Goal: Task Accomplishment & Management: Use online tool/utility

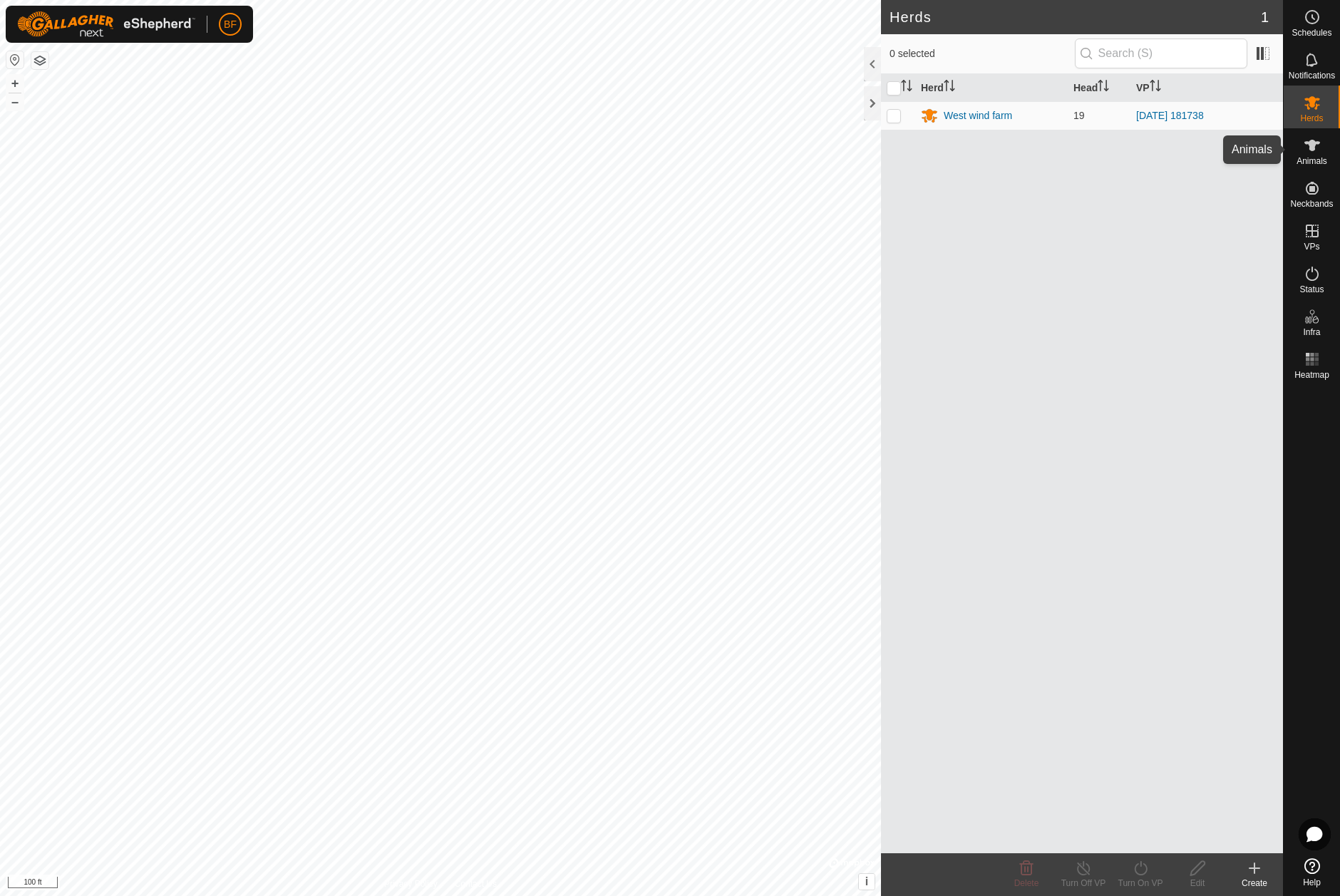
click at [1312, 152] on icon at bounding box center [1312, 145] width 17 height 17
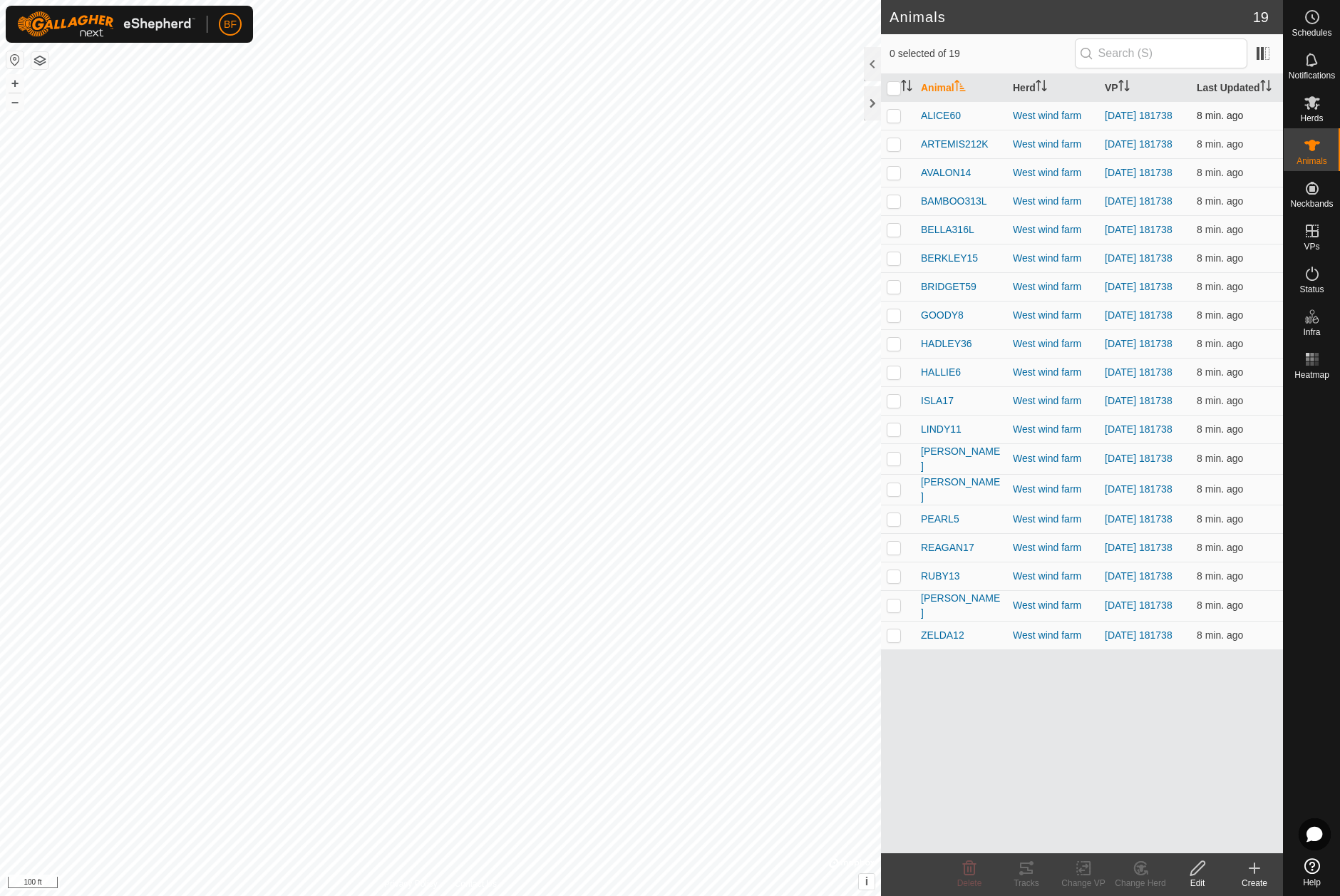
click at [891, 118] on p-checkbox at bounding box center [894, 115] width 15 height 11
checkbox input "true"
click at [1025, 872] on icon at bounding box center [1026, 868] width 17 height 17
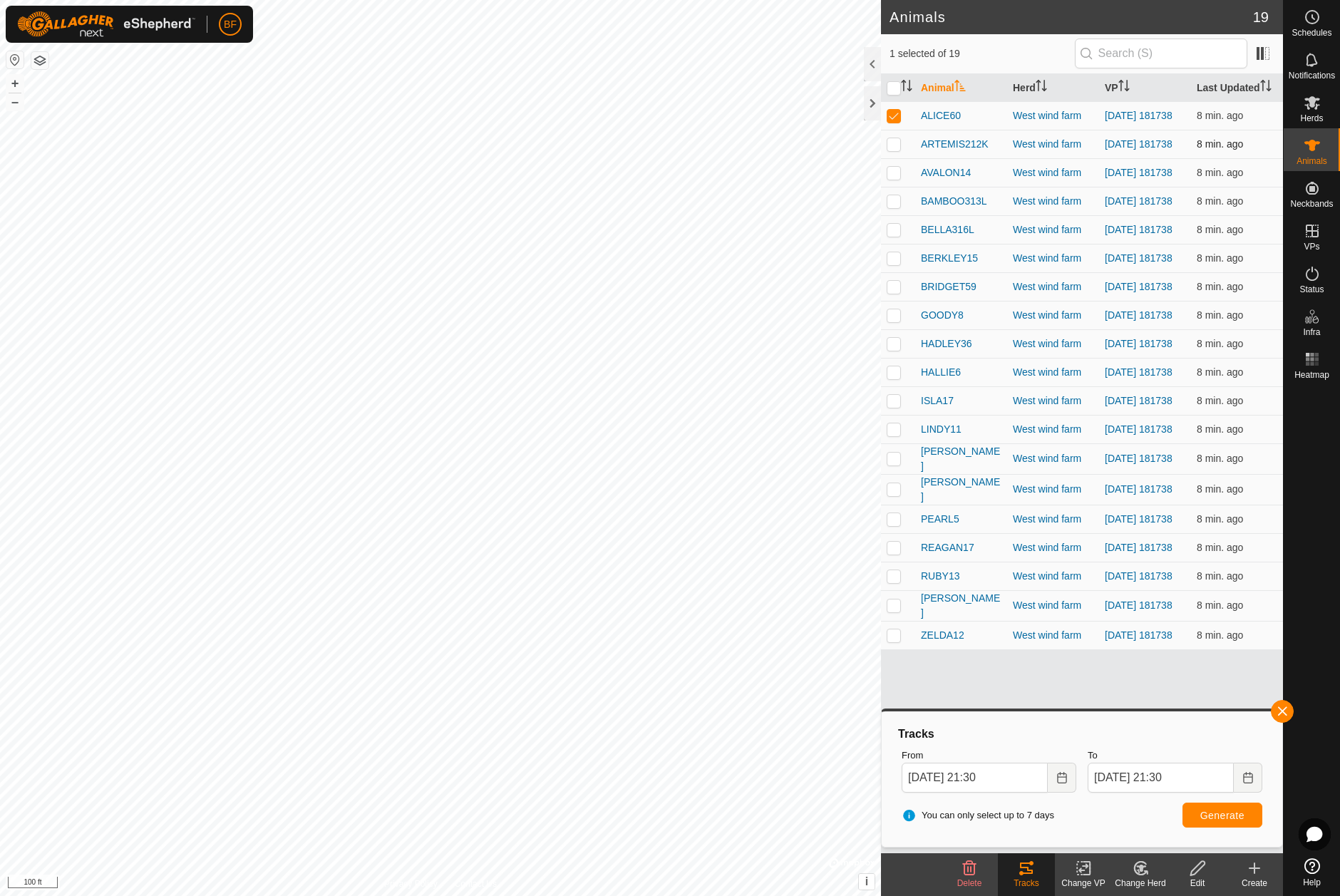
drag, startPoint x: 898, startPoint y: 145, endPoint x: 894, endPoint y: 155, distance: 10.8
click at [897, 145] on p-checkbox at bounding box center [894, 144] width 15 height 11
checkbox input "true"
drag, startPoint x: 893, startPoint y: 116, endPoint x: 893, endPoint y: 132, distance: 16.0
click at [892, 118] on p-checkbox at bounding box center [894, 115] width 15 height 11
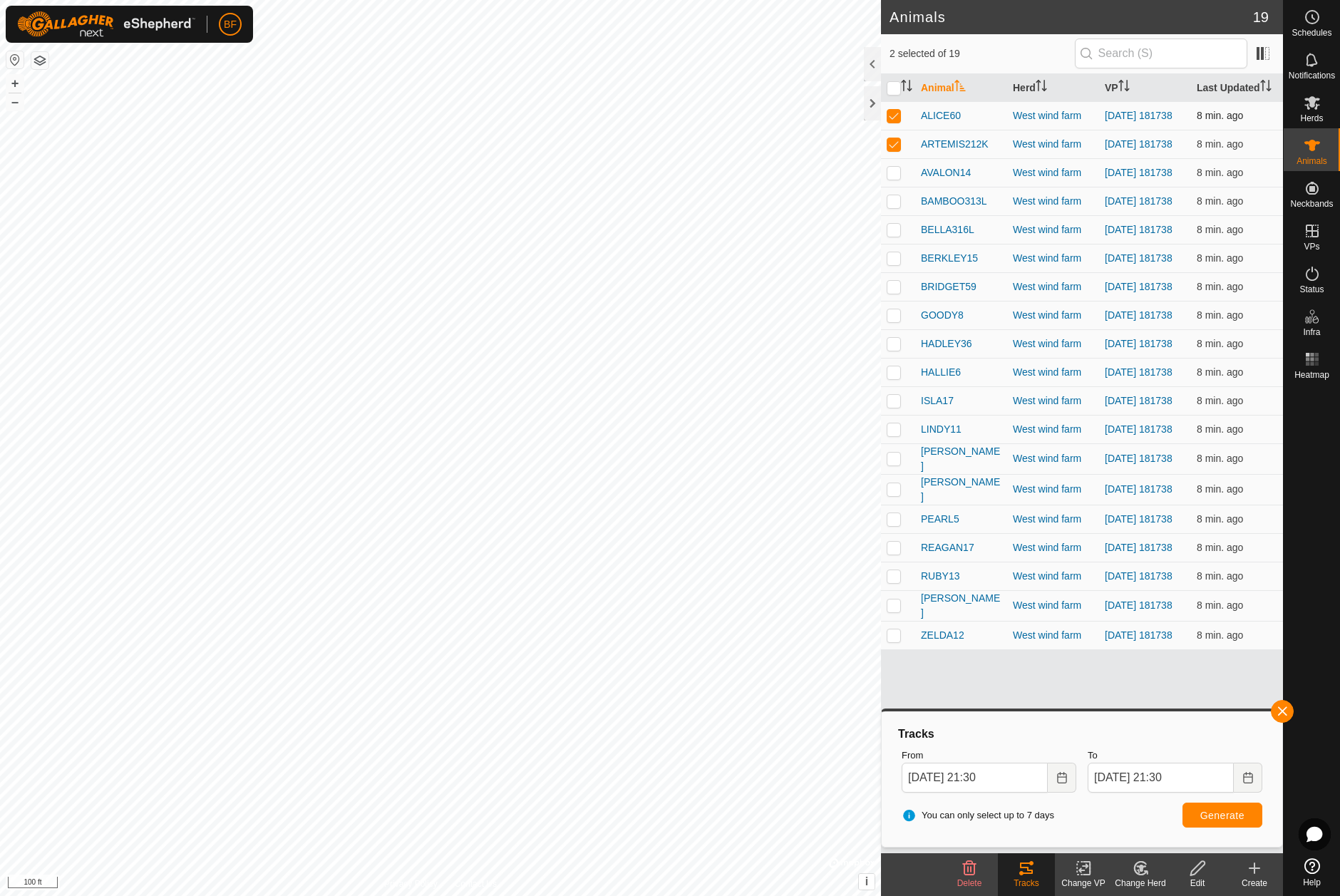
checkbox input "false"
click at [1283, 708] on span "button" at bounding box center [1282, 711] width 11 height 11
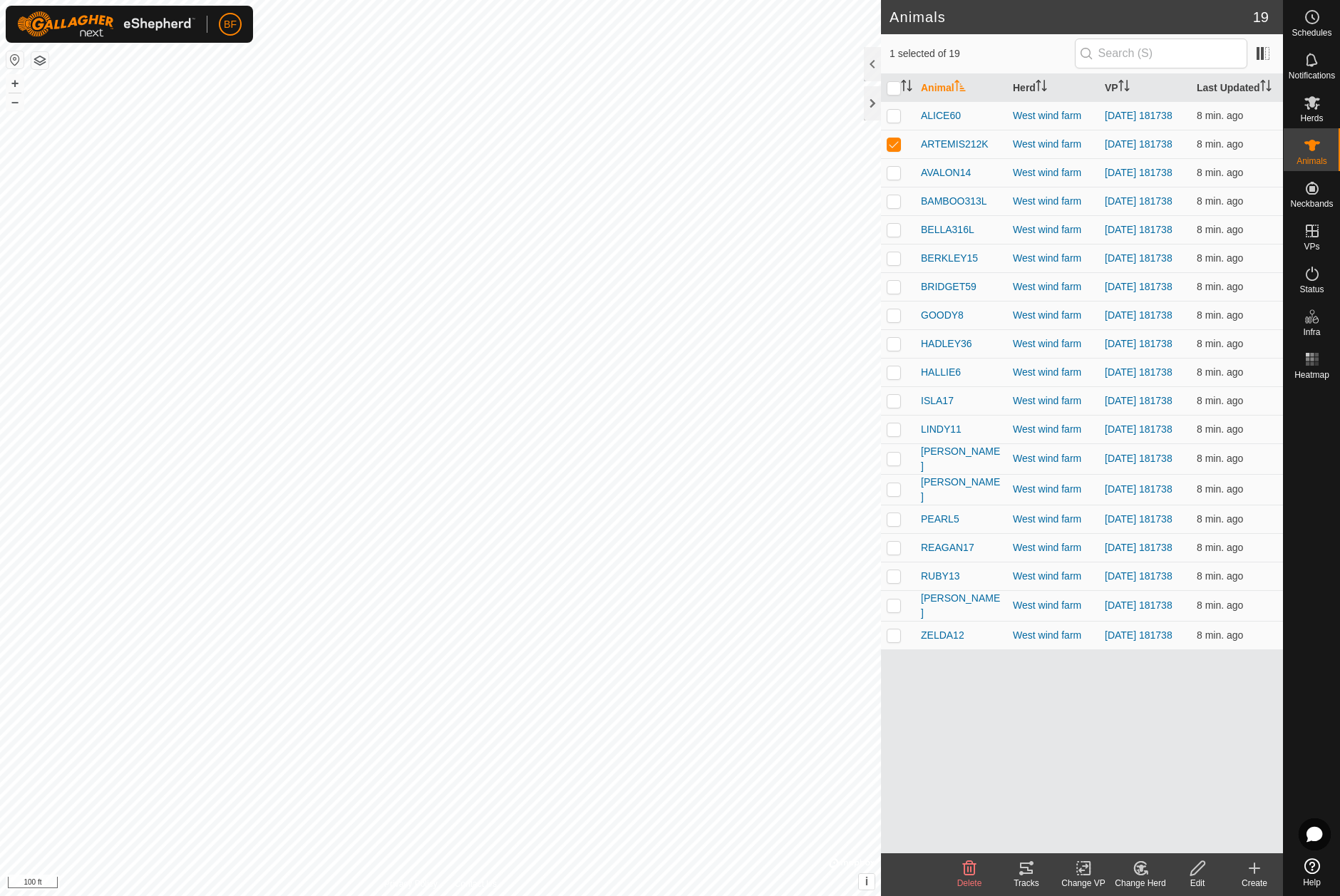
click at [1027, 880] on div "Tracks" at bounding box center [1026, 883] width 57 height 13
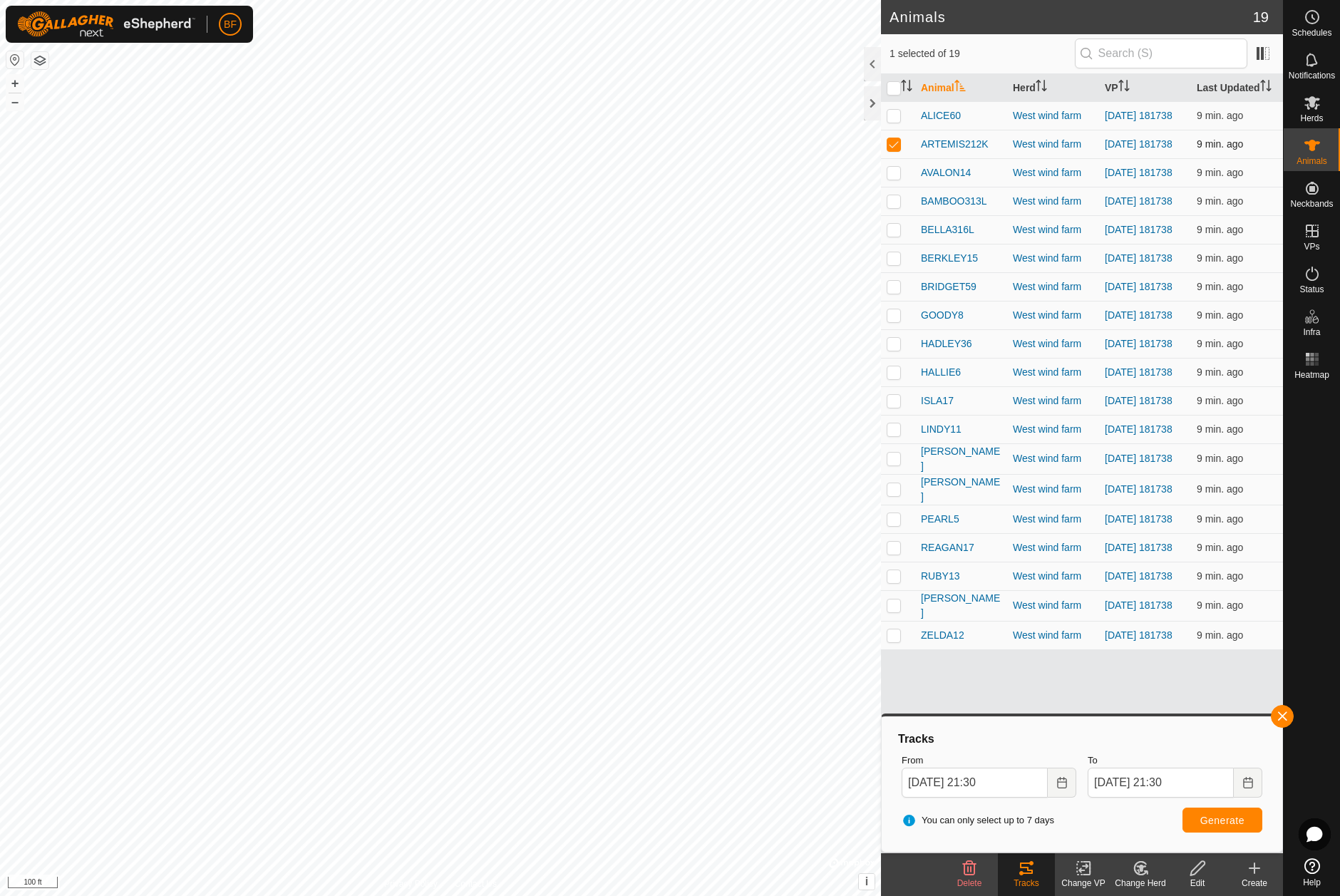
click at [897, 150] on p-checkbox at bounding box center [894, 144] width 15 height 11
checkbox input "false"
drag, startPoint x: 894, startPoint y: 176, endPoint x: 914, endPoint y: 175, distance: 20.0
click at [896, 176] on p-checkbox at bounding box center [894, 172] width 15 height 11
checkbox input "true"
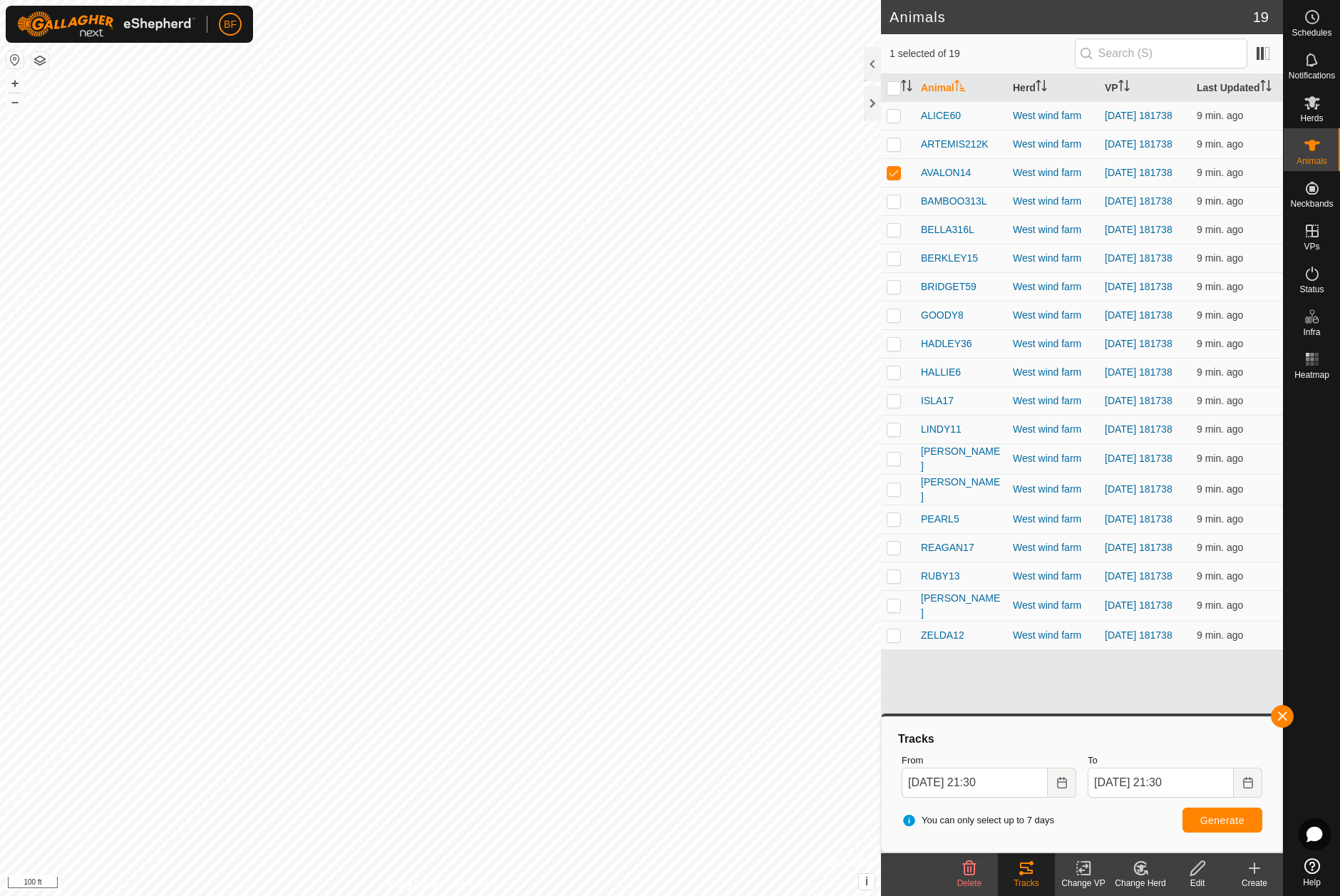
drag, startPoint x: 1285, startPoint y: 712, endPoint x: 1247, endPoint y: 725, distance: 40.2
click at [1283, 712] on span "button" at bounding box center [1282, 716] width 11 height 11
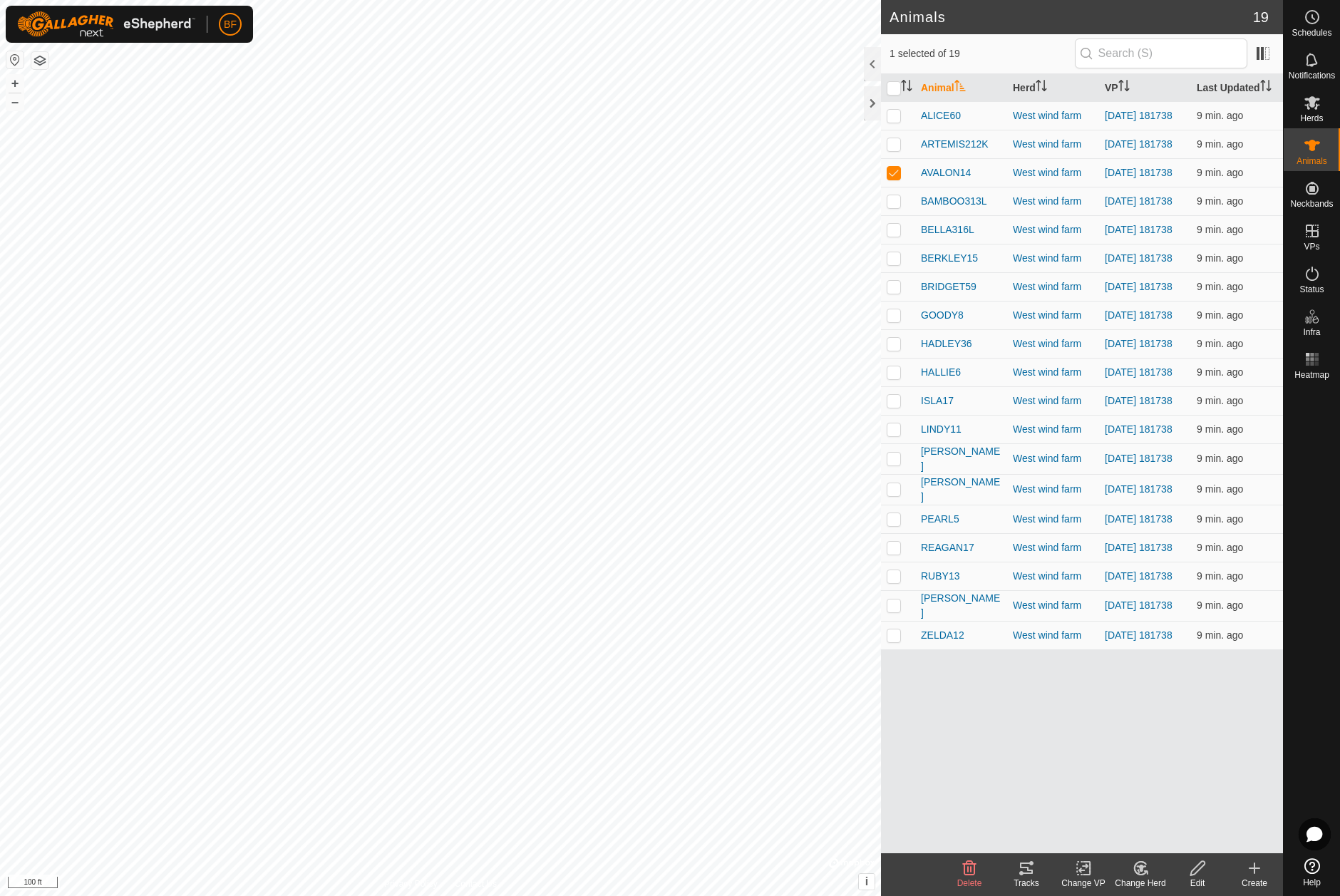
click at [1029, 868] on icon at bounding box center [1026, 868] width 17 height 17
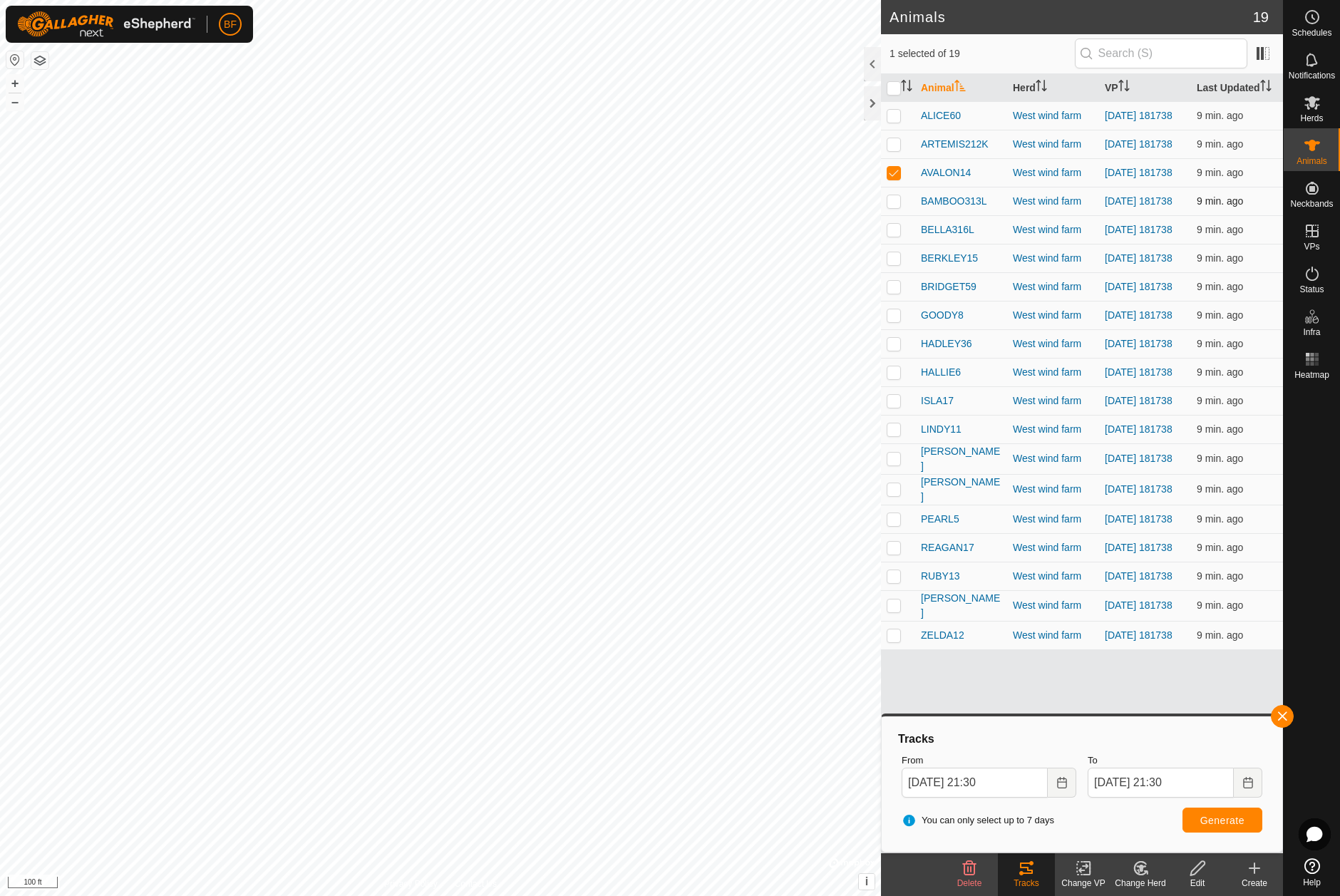
click at [896, 206] on p-checkbox at bounding box center [894, 201] width 15 height 11
checkbox input "true"
drag, startPoint x: 892, startPoint y: 169, endPoint x: 902, endPoint y: 190, distance: 23.3
click at [892, 171] on td at bounding box center [898, 172] width 34 height 28
checkbox input "false"
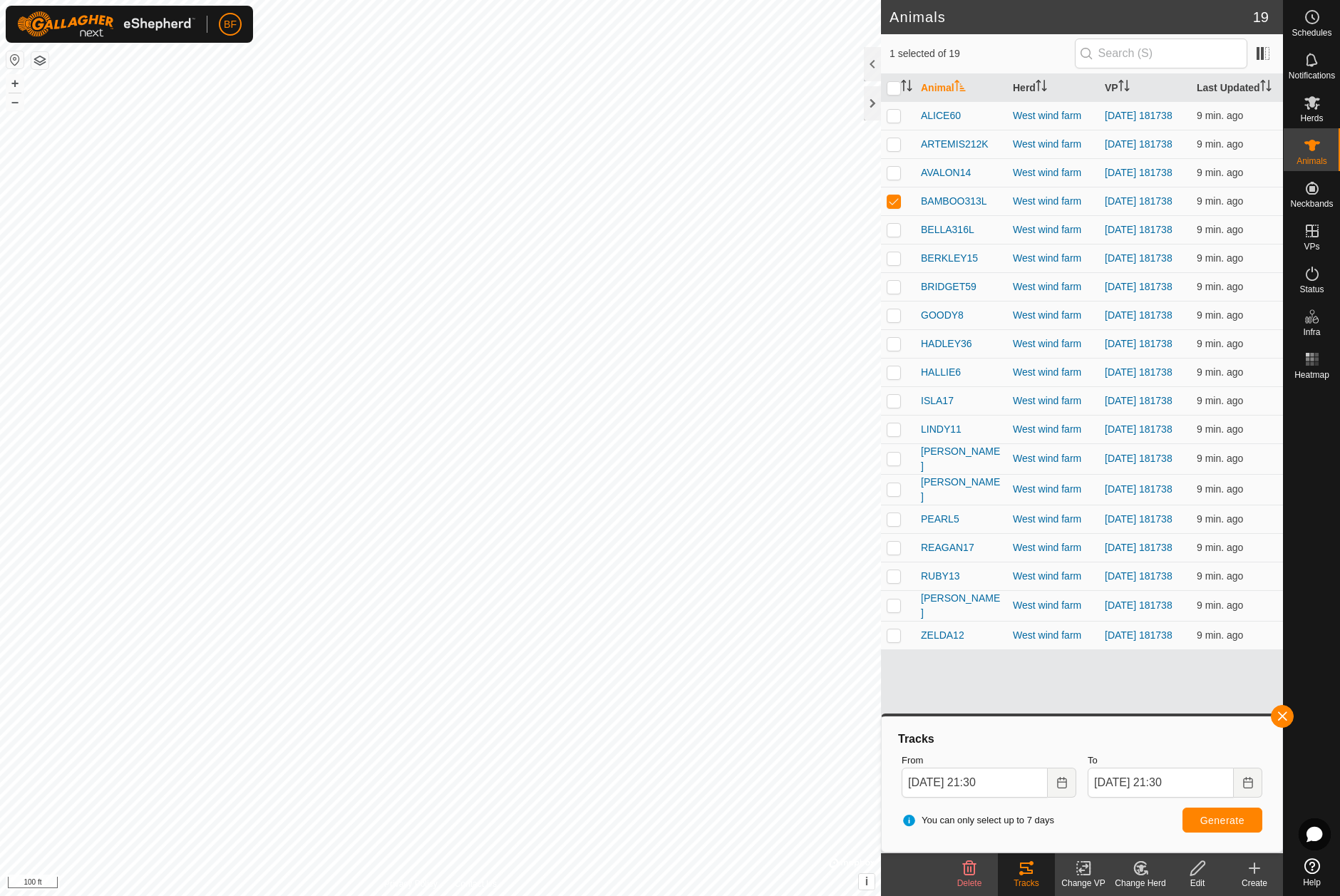
drag, startPoint x: 1280, startPoint y: 717, endPoint x: 1258, endPoint y: 723, distance: 22.8
click at [1280, 717] on button "button" at bounding box center [1282, 716] width 23 height 23
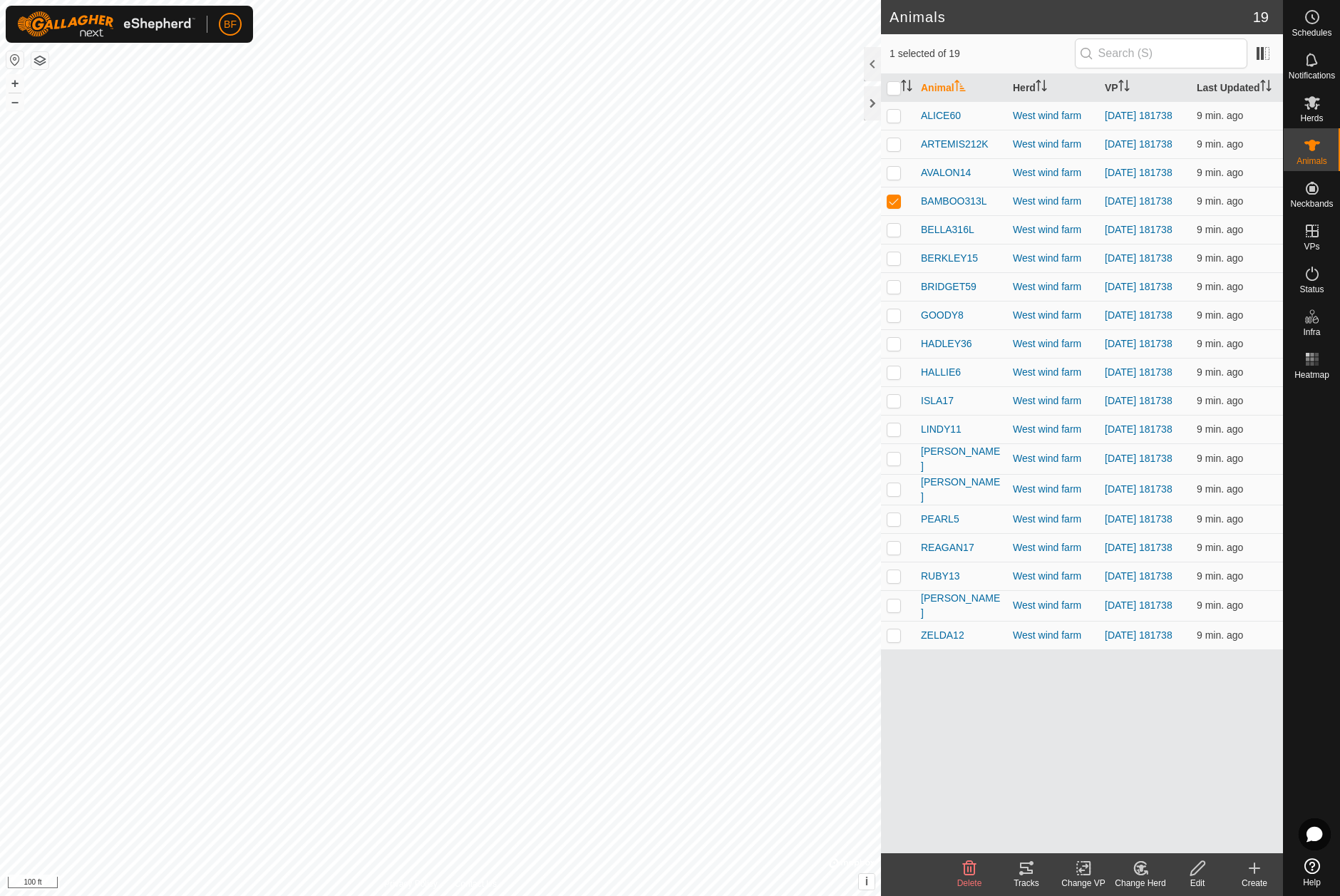
click at [1027, 877] on div "Tracks" at bounding box center [1026, 883] width 57 height 13
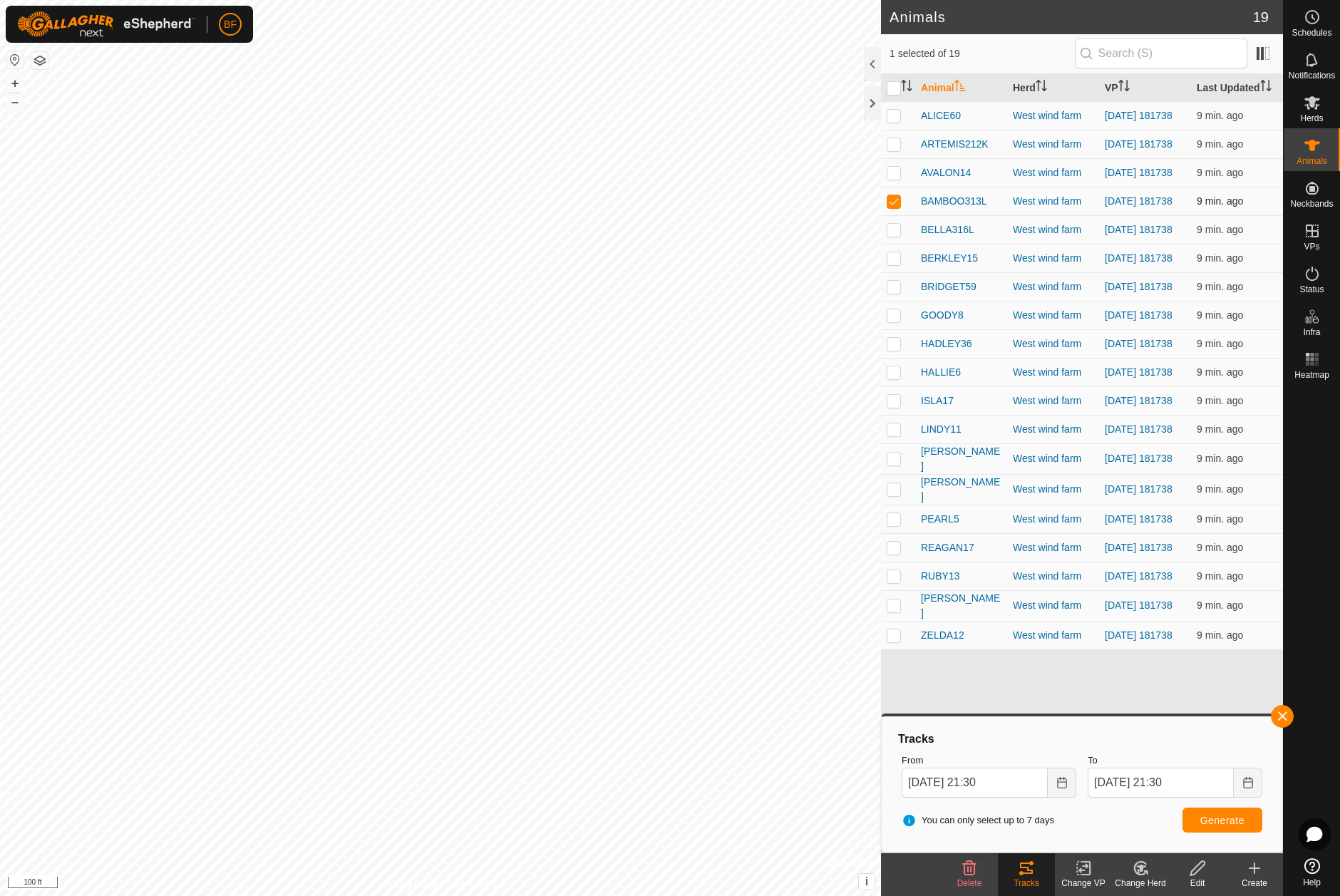
drag, startPoint x: 896, startPoint y: 205, endPoint x: 902, endPoint y: 213, distance: 10.0
click at [896, 206] on p-checkbox at bounding box center [894, 201] width 15 height 11
checkbox input "false"
click at [894, 235] on p-checkbox at bounding box center [894, 230] width 15 height 11
click at [1280, 712] on span "button" at bounding box center [1282, 716] width 11 height 11
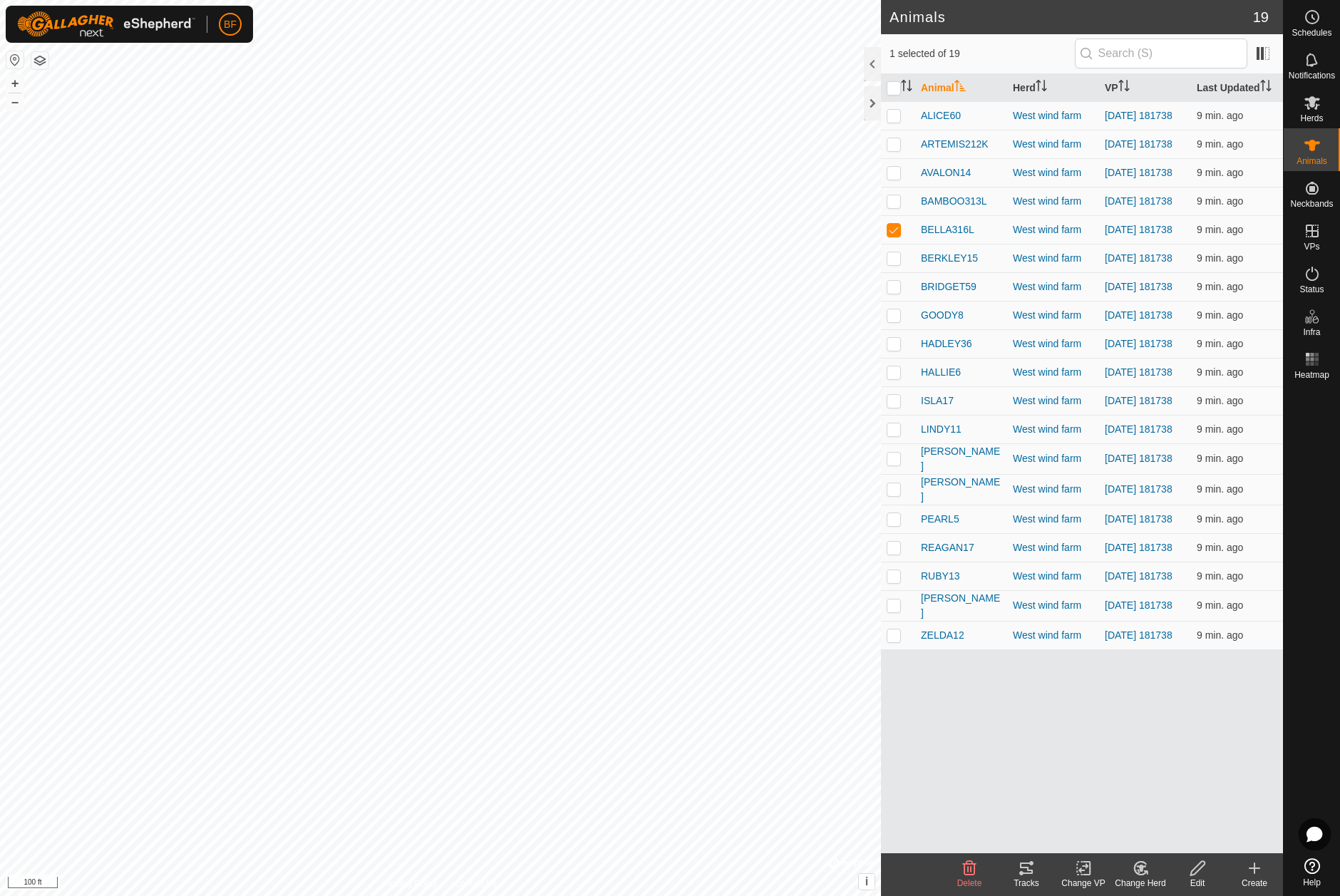
click at [1023, 878] on div "Tracks" at bounding box center [1026, 883] width 57 height 13
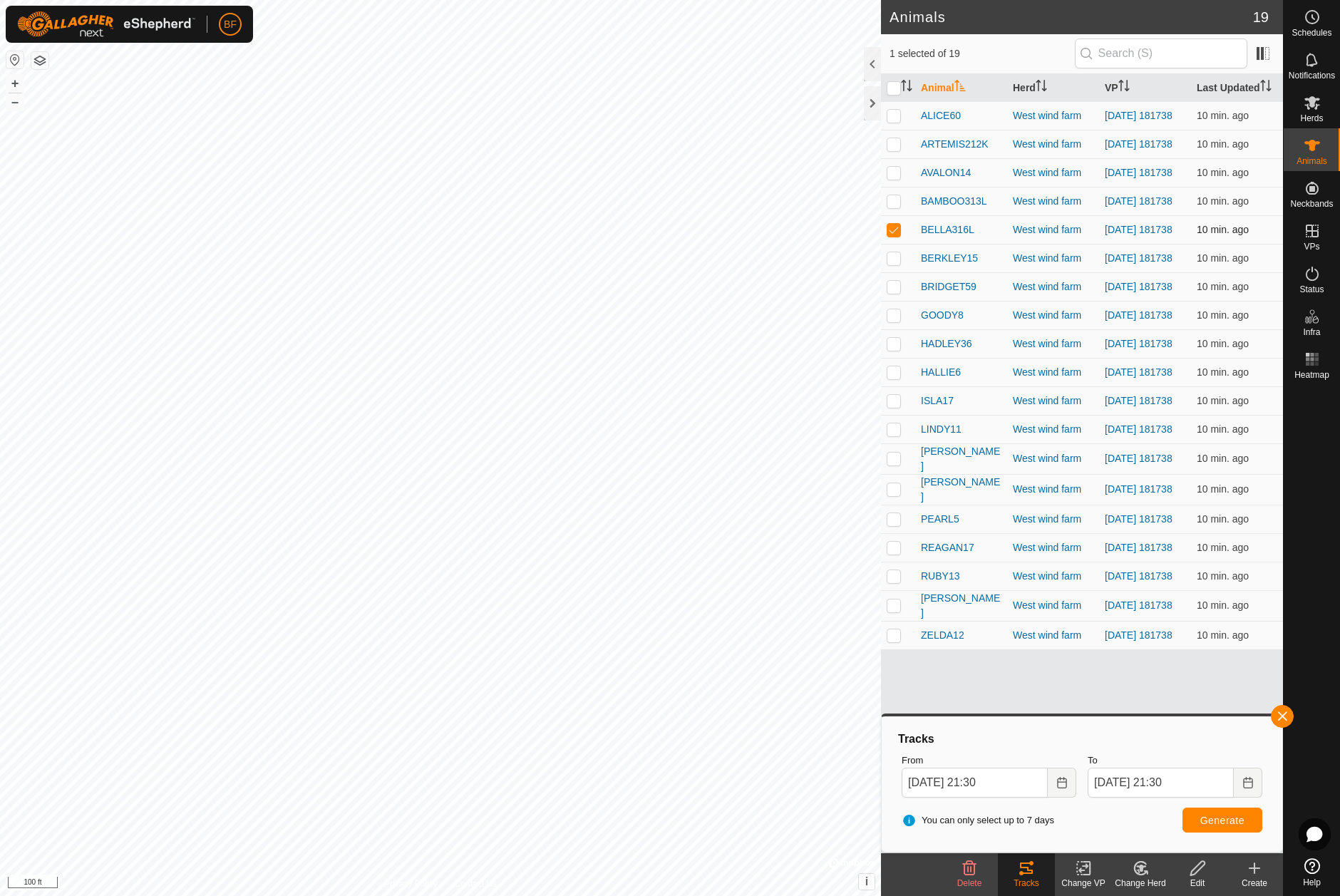
click at [892, 235] on p-checkbox at bounding box center [894, 230] width 15 height 11
checkbox input "false"
drag, startPoint x: 897, startPoint y: 272, endPoint x: 935, endPoint y: 316, distance: 58.1
click at [897, 263] on p-checkbox at bounding box center [894, 258] width 15 height 11
drag, startPoint x: 1284, startPoint y: 718, endPoint x: 1243, endPoint y: 735, distance: 44.4
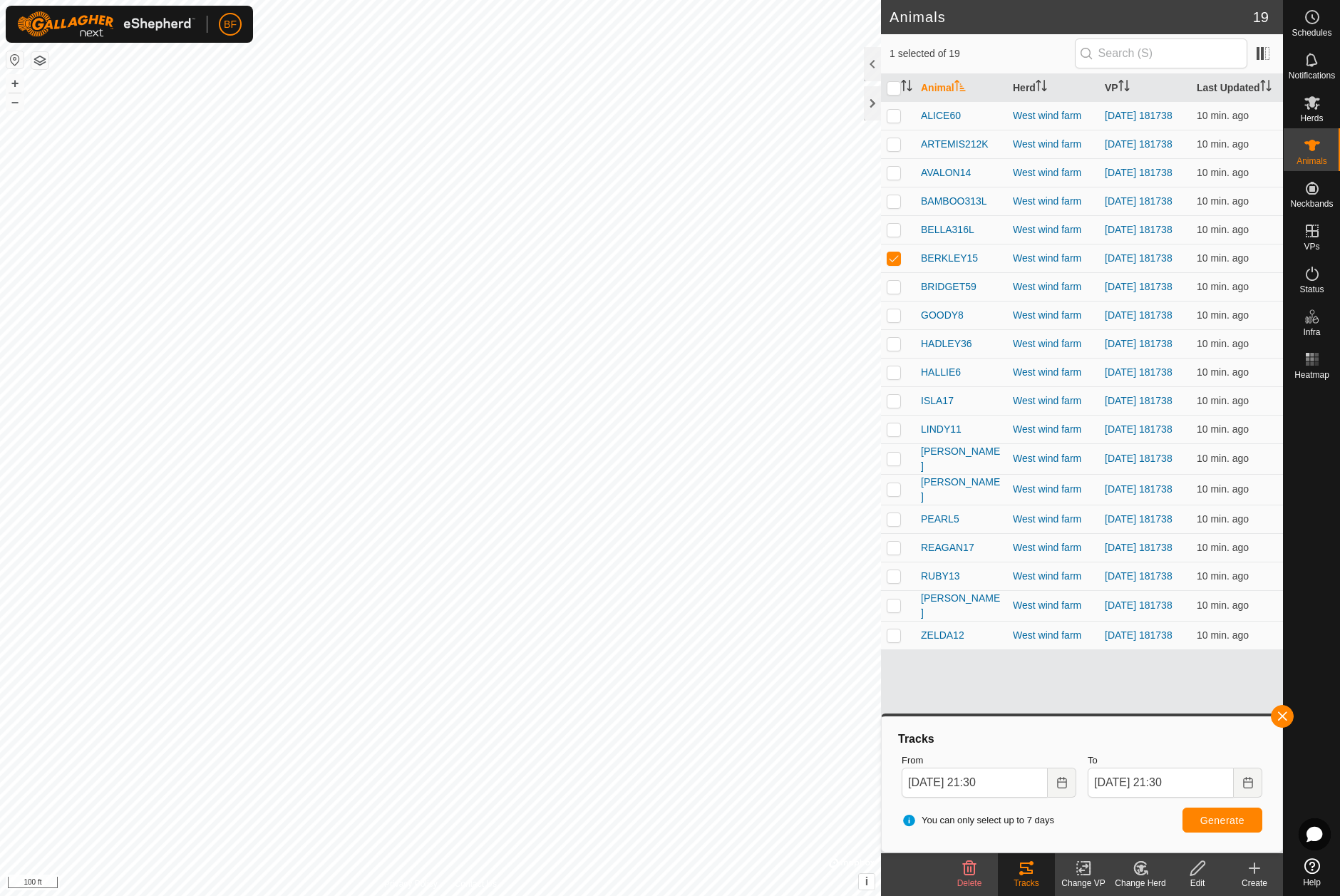
click at [1276, 720] on button "button" at bounding box center [1282, 716] width 23 height 23
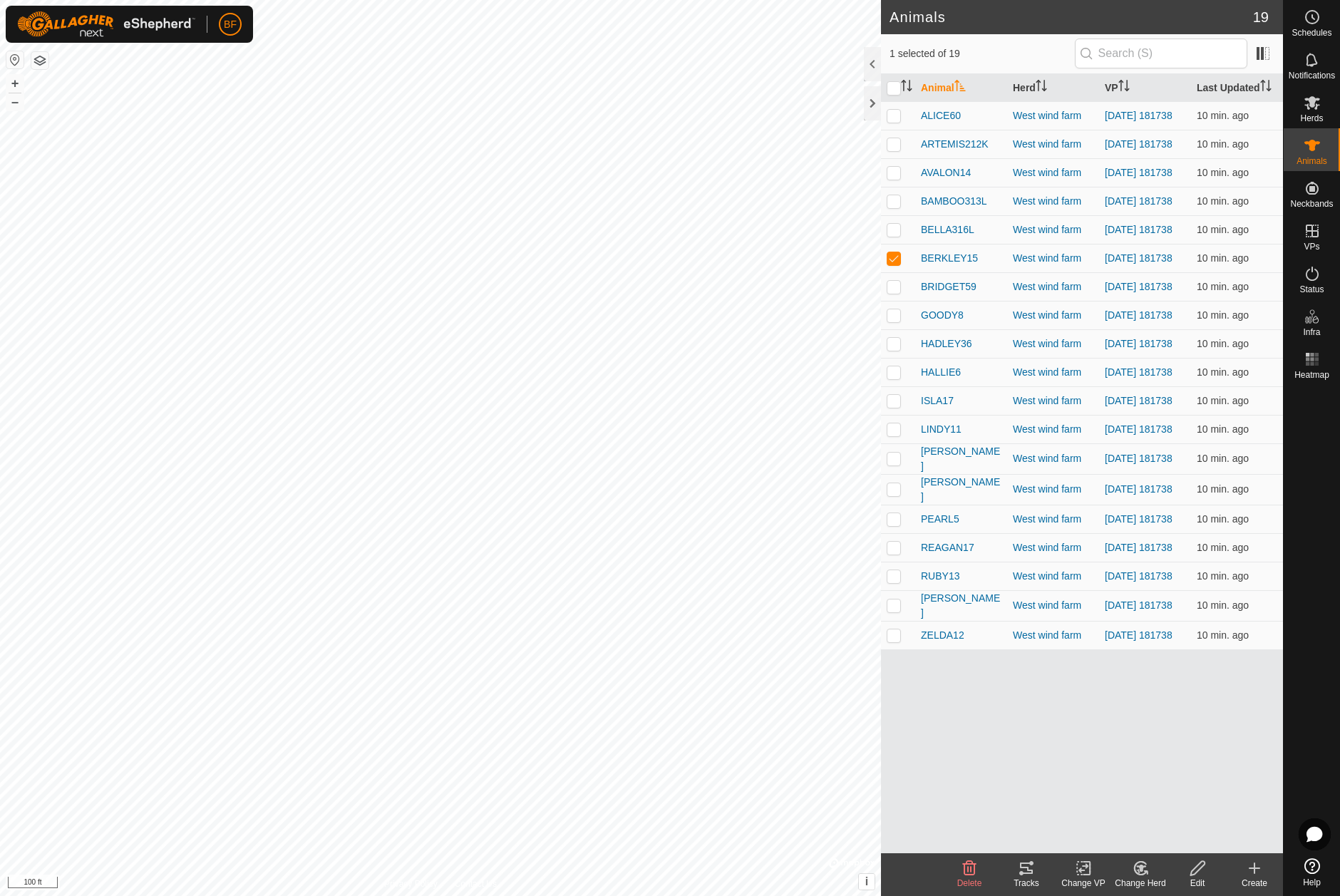
click at [1030, 877] on div "Tracks" at bounding box center [1026, 883] width 57 height 13
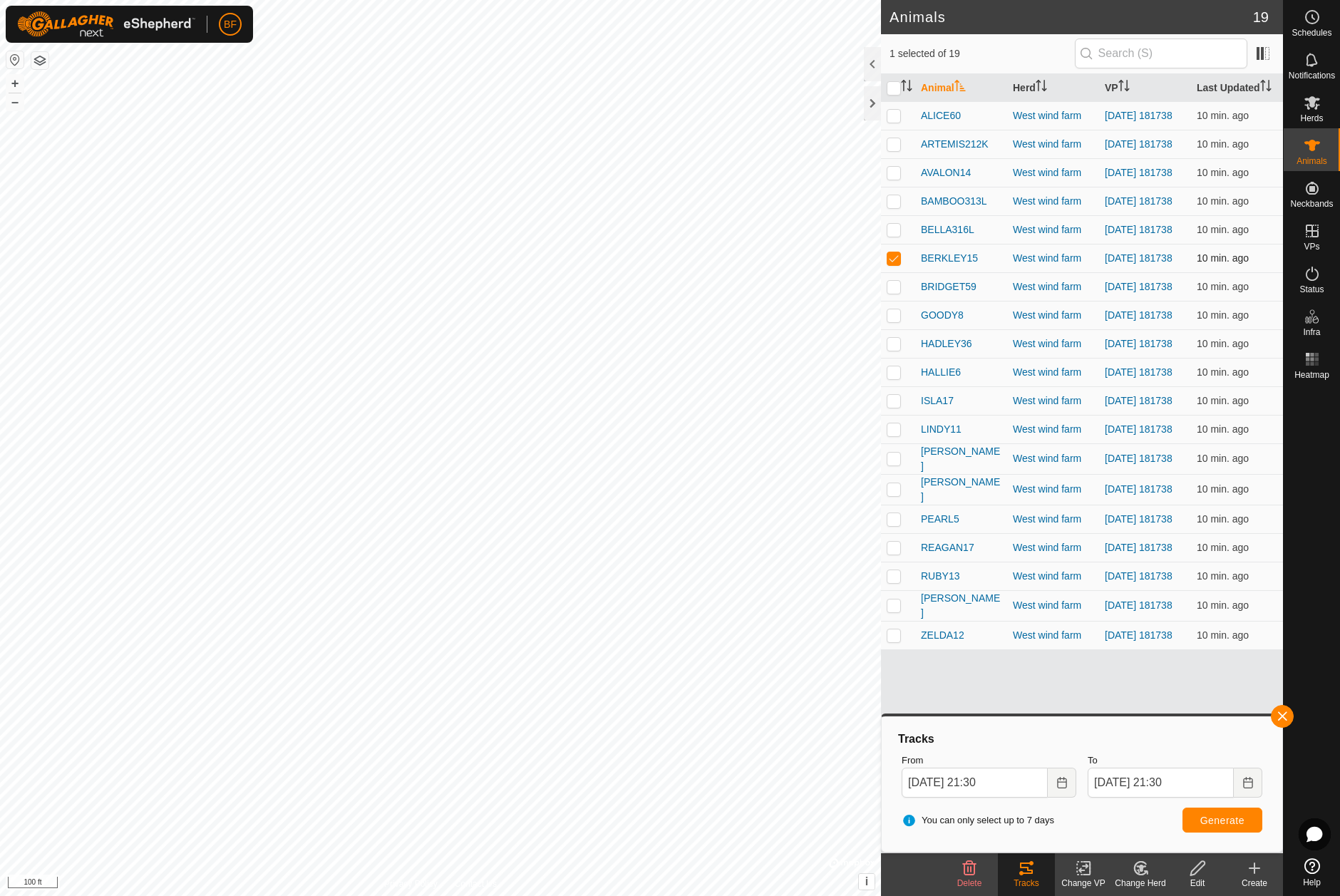
drag, startPoint x: 896, startPoint y: 264, endPoint x: 897, endPoint y: 276, distance: 12.0
click at [896, 263] on p-checkbox at bounding box center [894, 258] width 15 height 11
checkbox input "false"
click at [892, 292] on p-checkbox at bounding box center [894, 286] width 15 height 11
click at [1284, 712] on button "button" at bounding box center [1282, 716] width 23 height 23
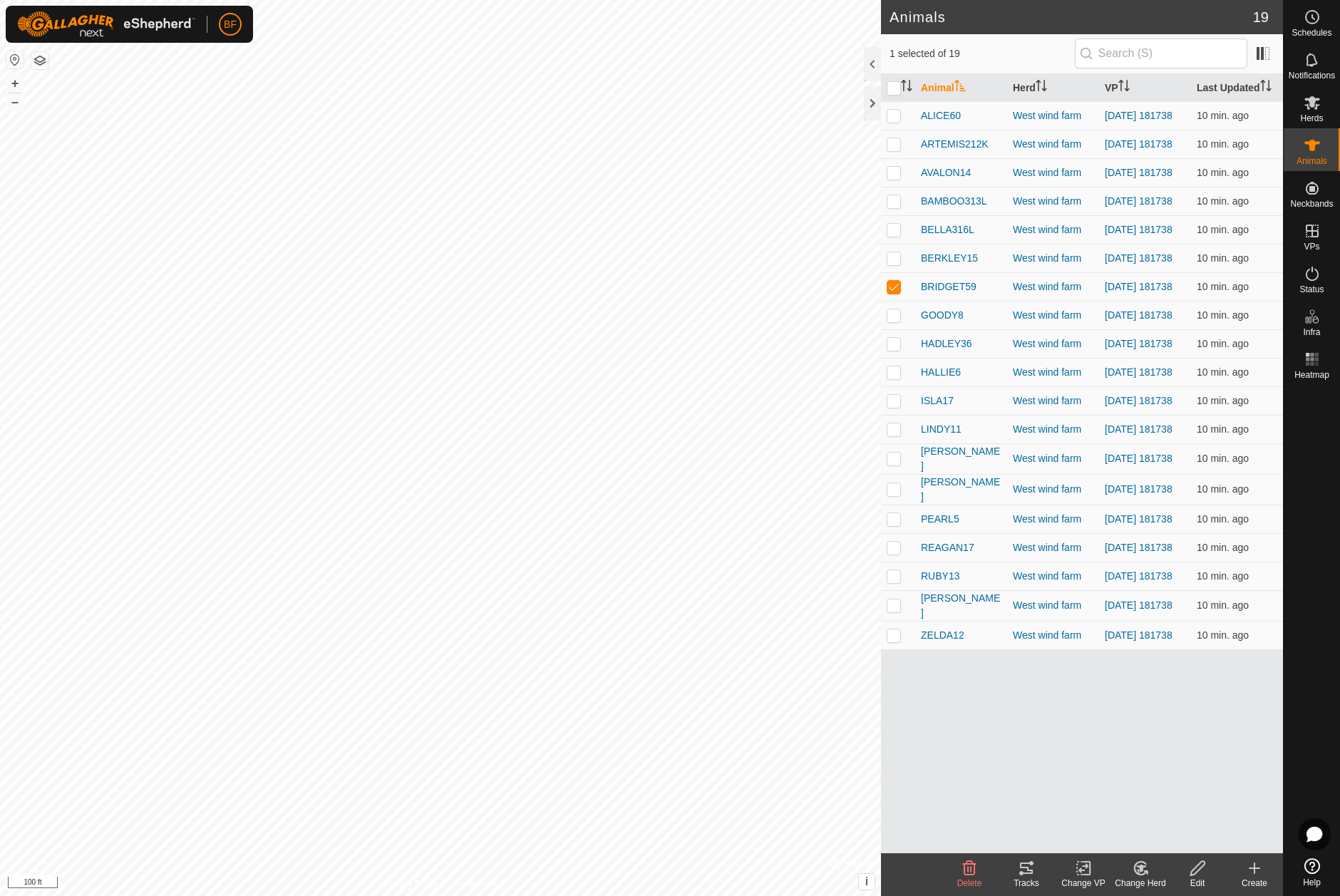
click at [1027, 866] on icon at bounding box center [1027, 868] width 13 height 11
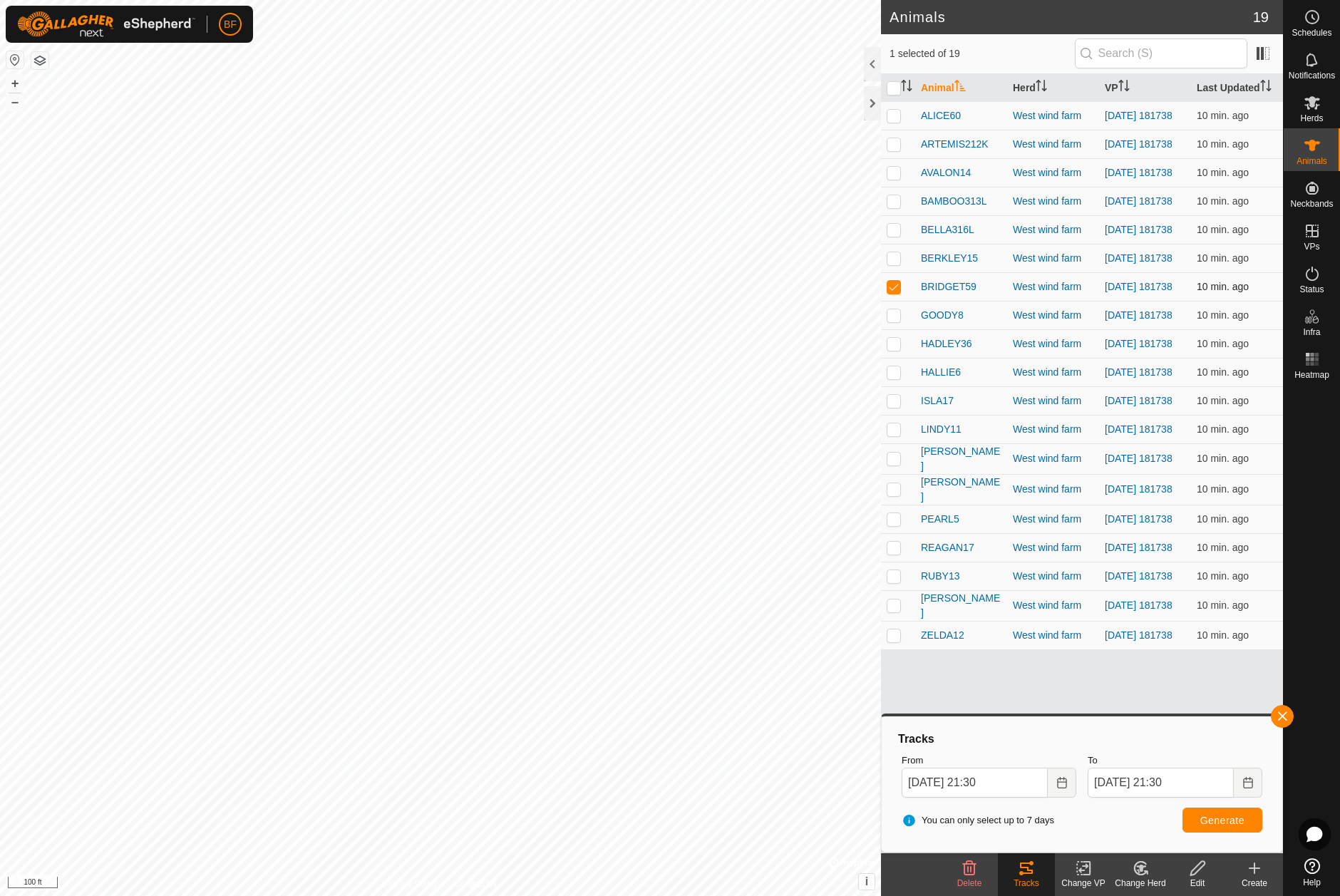
drag, startPoint x: 894, startPoint y: 301, endPoint x: 894, endPoint y: 311, distance: 10.0
click at [894, 292] on p-checkbox at bounding box center [894, 286] width 15 height 11
checkbox input "false"
drag, startPoint x: 896, startPoint y: 334, endPoint x: 936, endPoint y: 353, distance: 44.3
click at [896, 321] on p-checkbox at bounding box center [894, 315] width 15 height 11
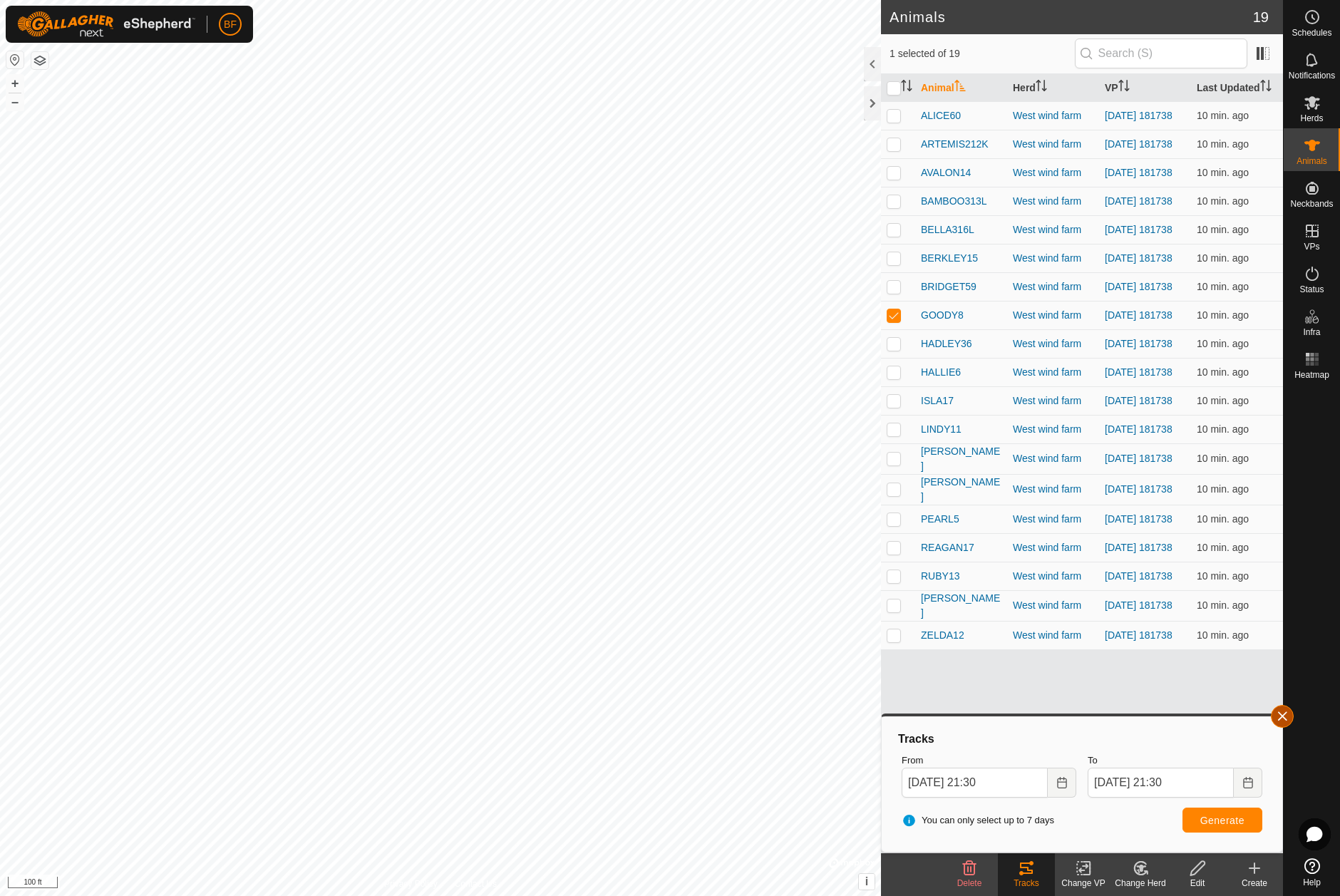
click at [1287, 714] on button "button" at bounding box center [1282, 716] width 23 height 23
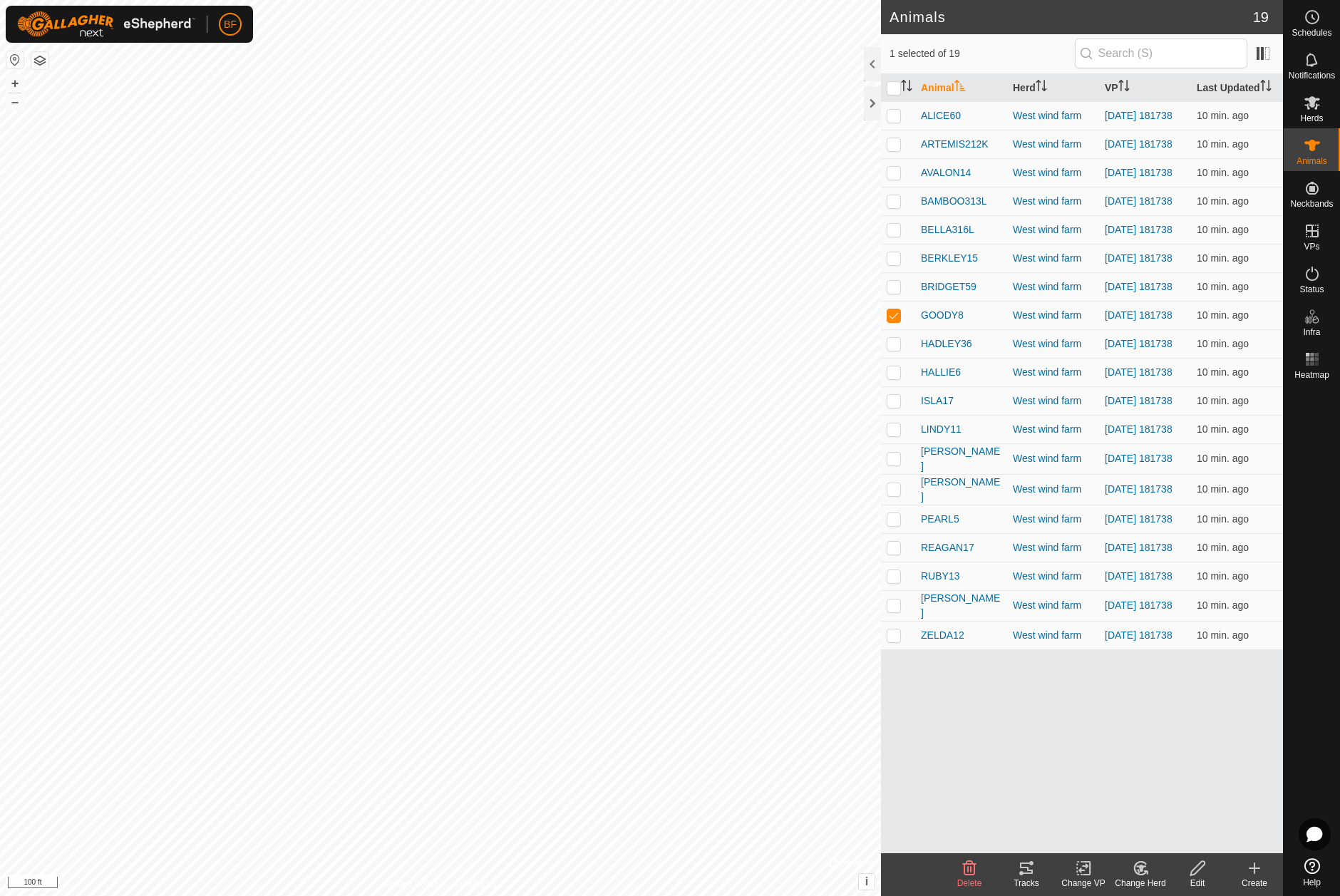
click at [1036, 873] on tracks-svg-icon at bounding box center [1026, 868] width 57 height 17
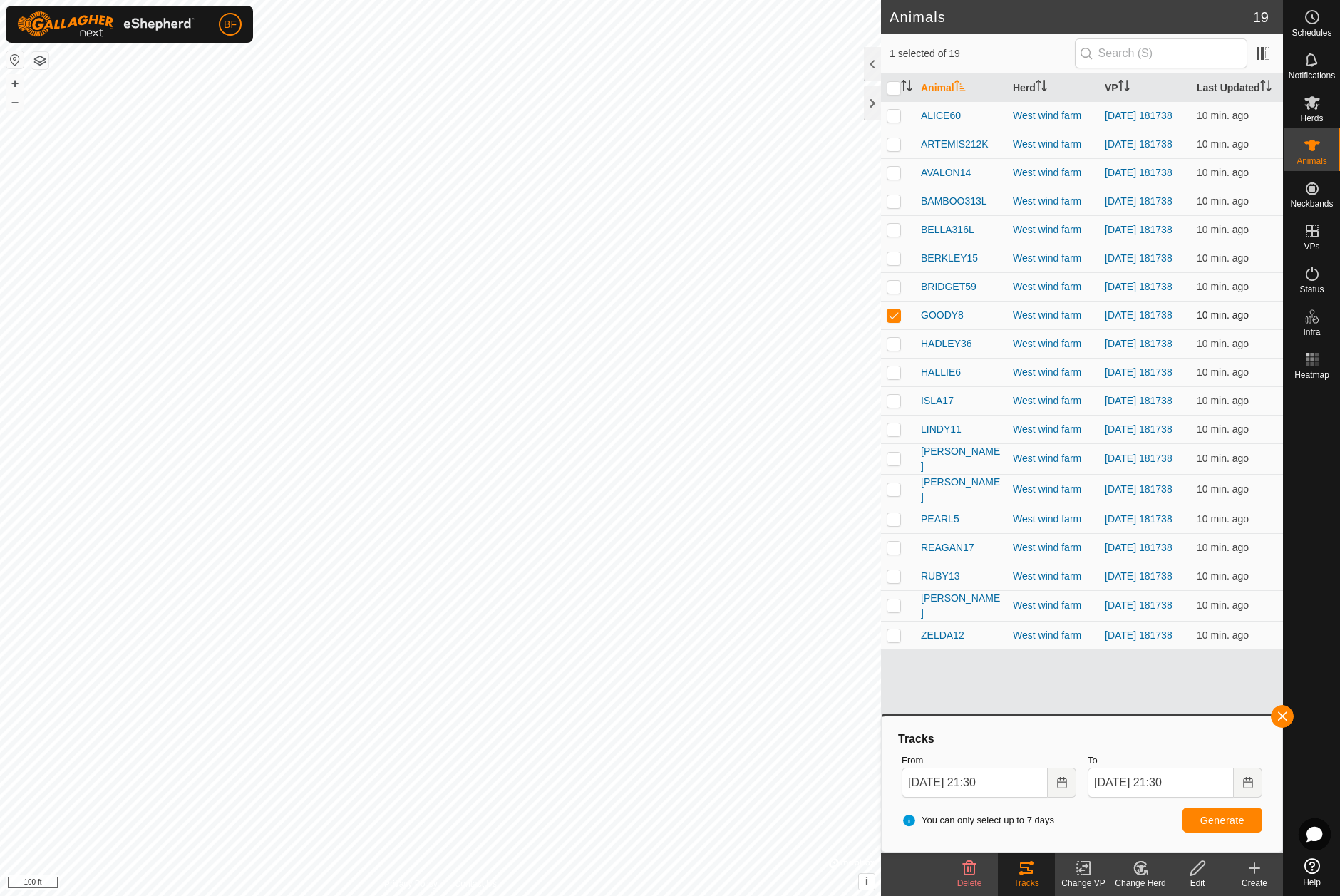
drag, startPoint x: 893, startPoint y: 330, endPoint x: 898, endPoint y: 344, distance: 14.9
click at [894, 321] on p-checkbox at bounding box center [894, 315] width 15 height 11
checkbox input "false"
drag, startPoint x: 898, startPoint y: 364, endPoint x: 935, endPoint y: 391, distance: 45.8
click at [899, 349] on p-checkbox at bounding box center [894, 343] width 15 height 11
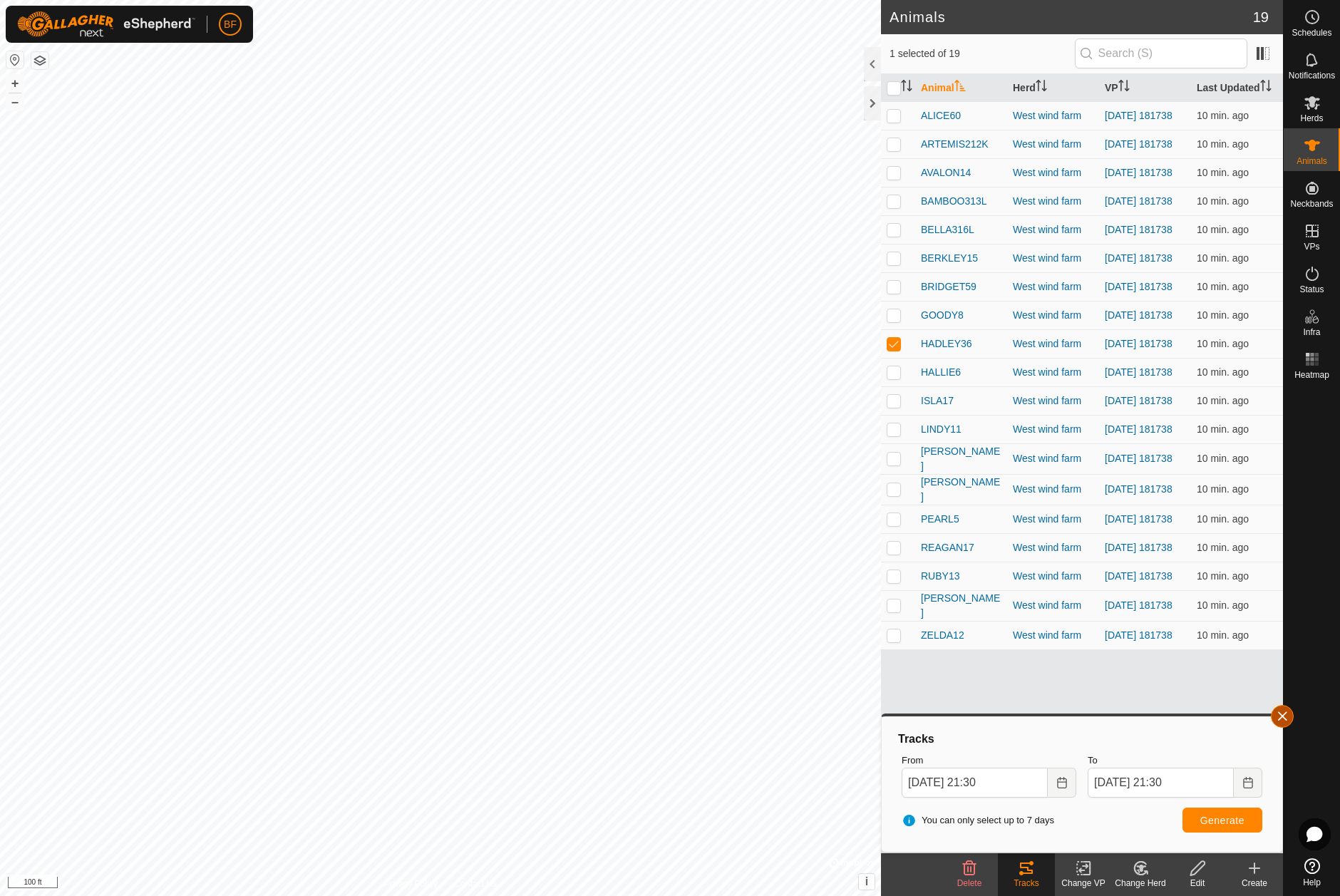
click at [1282, 714] on button "button" at bounding box center [1282, 716] width 23 height 23
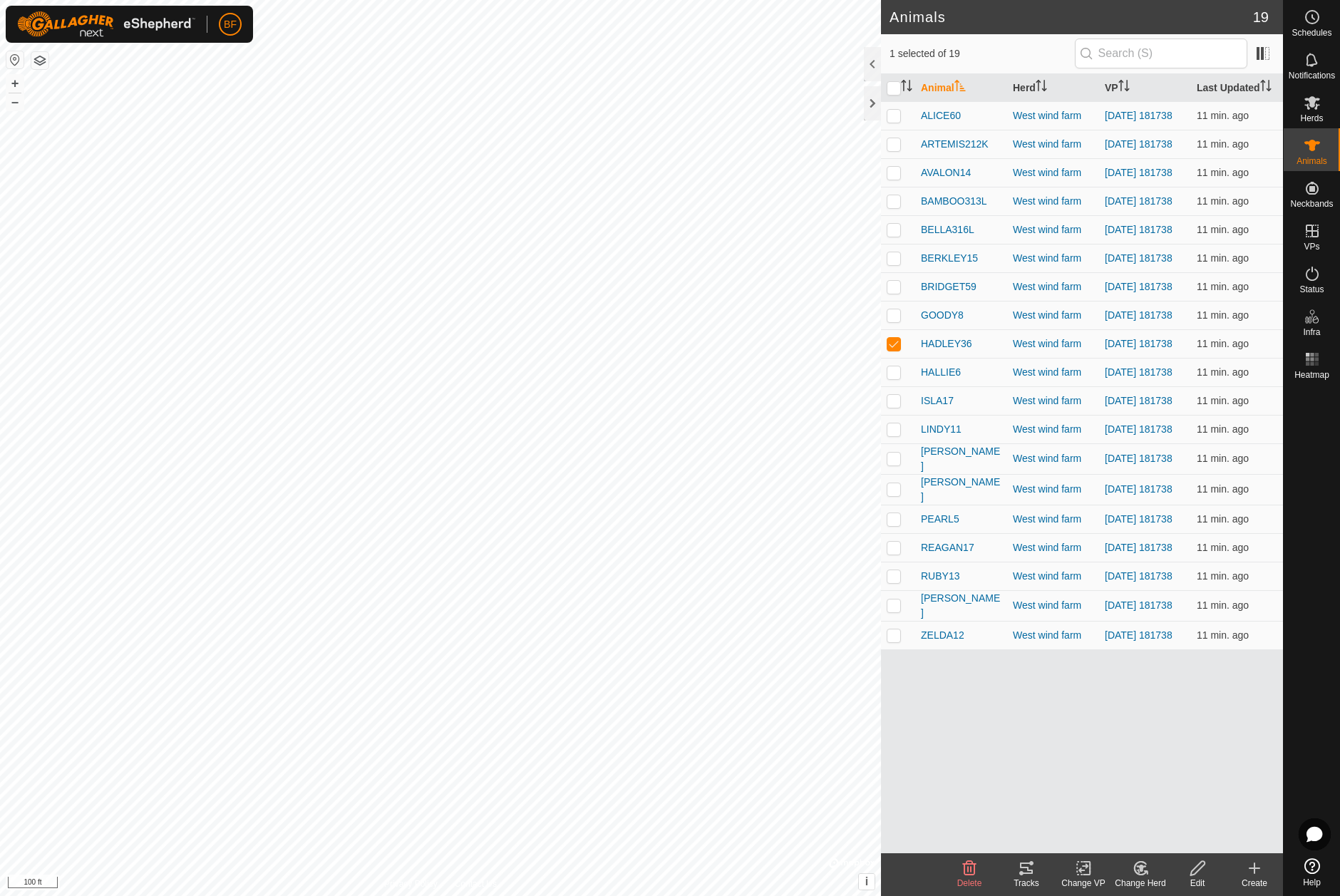
click at [1032, 869] on icon at bounding box center [1026, 868] width 17 height 17
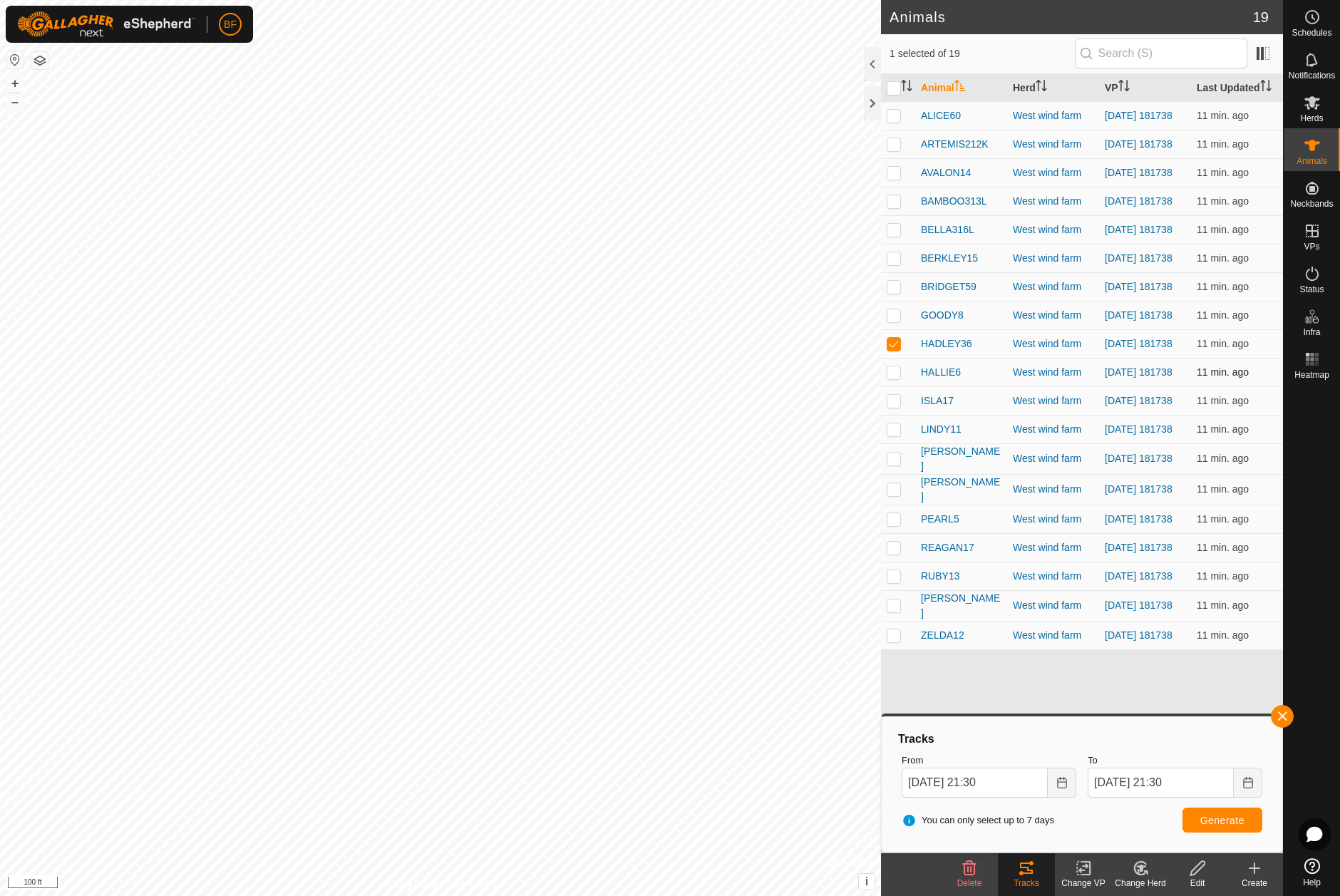
drag, startPoint x: 890, startPoint y: 359, endPoint x: 894, endPoint y: 383, distance: 24.3
click at [890, 349] on p-checkbox at bounding box center [894, 343] width 15 height 11
checkbox input "false"
drag, startPoint x: 894, startPoint y: 390, endPoint x: 977, endPoint y: 447, distance: 100.7
click at [895, 378] on p-checkbox at bounding box center [894, 372] width 15 height 11
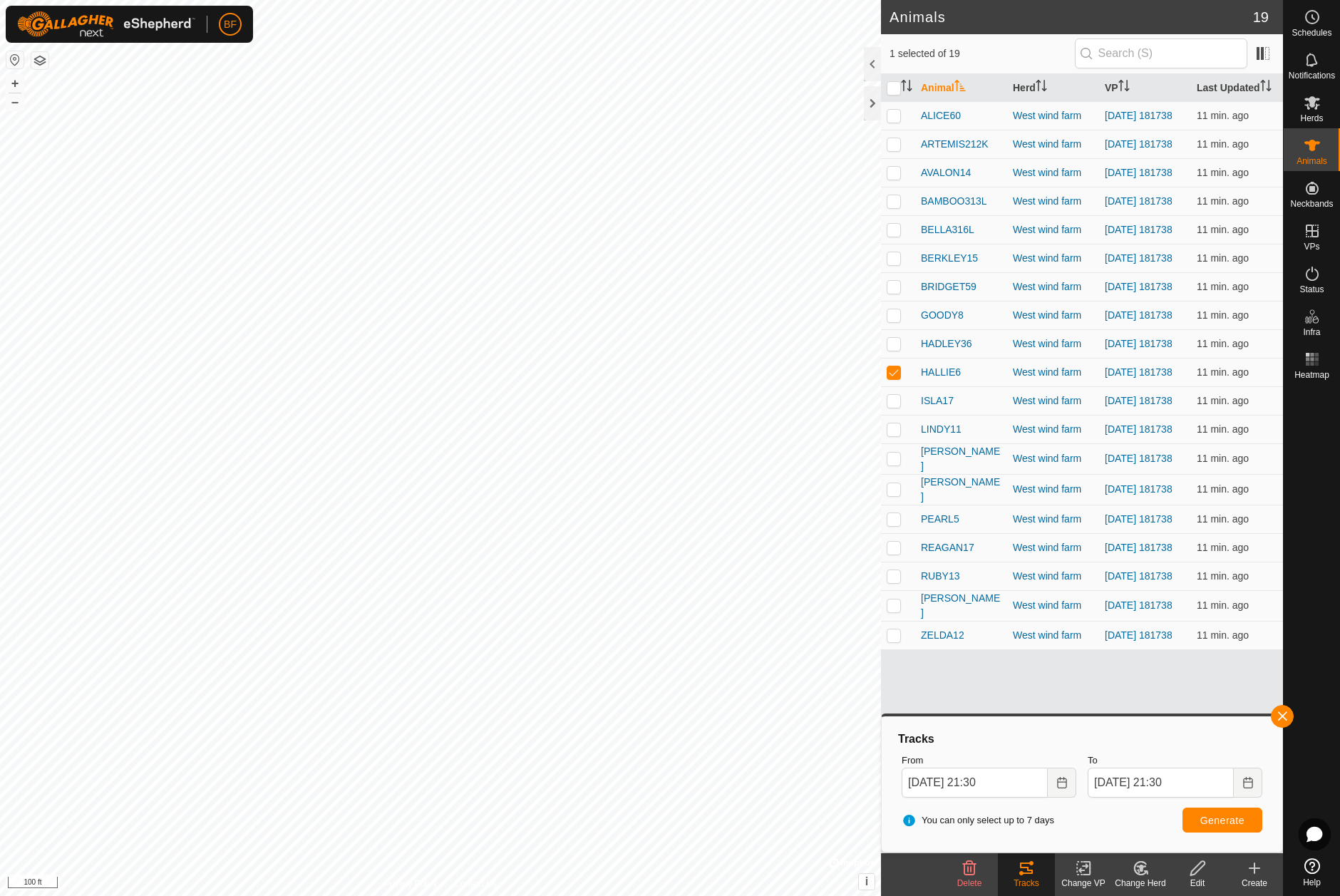
drag, startPoint x: 1284, startPoint y: 716, endPoint x: 1218, endPoint y: 740, distance: 70.2
click at [1282, 716] on button "button" at bounding box center [1282, 716] width 23 height 23
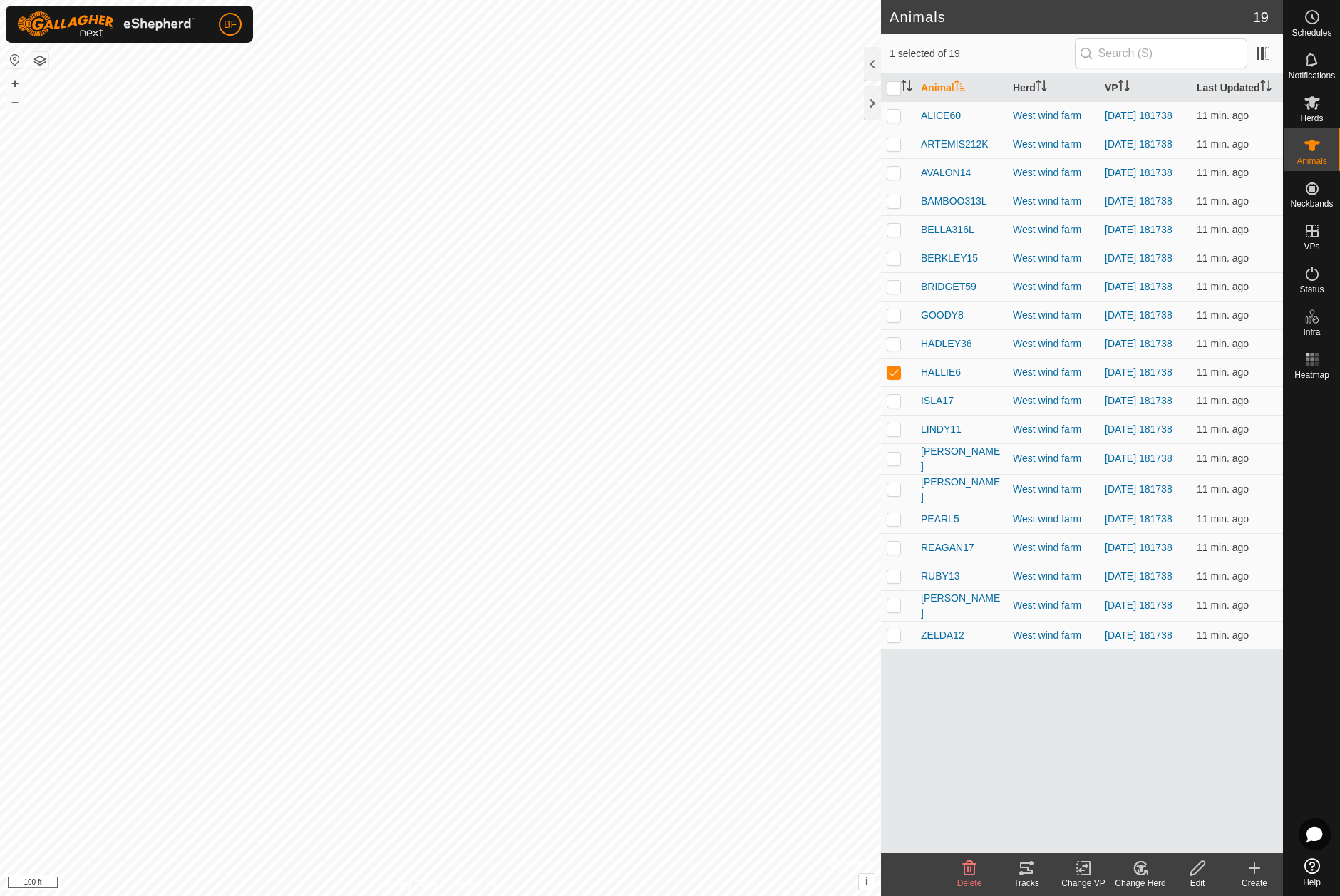
click at [1035, 873] on tracks-svg-icon at bounding box center [1026, 868] width 57 height 17
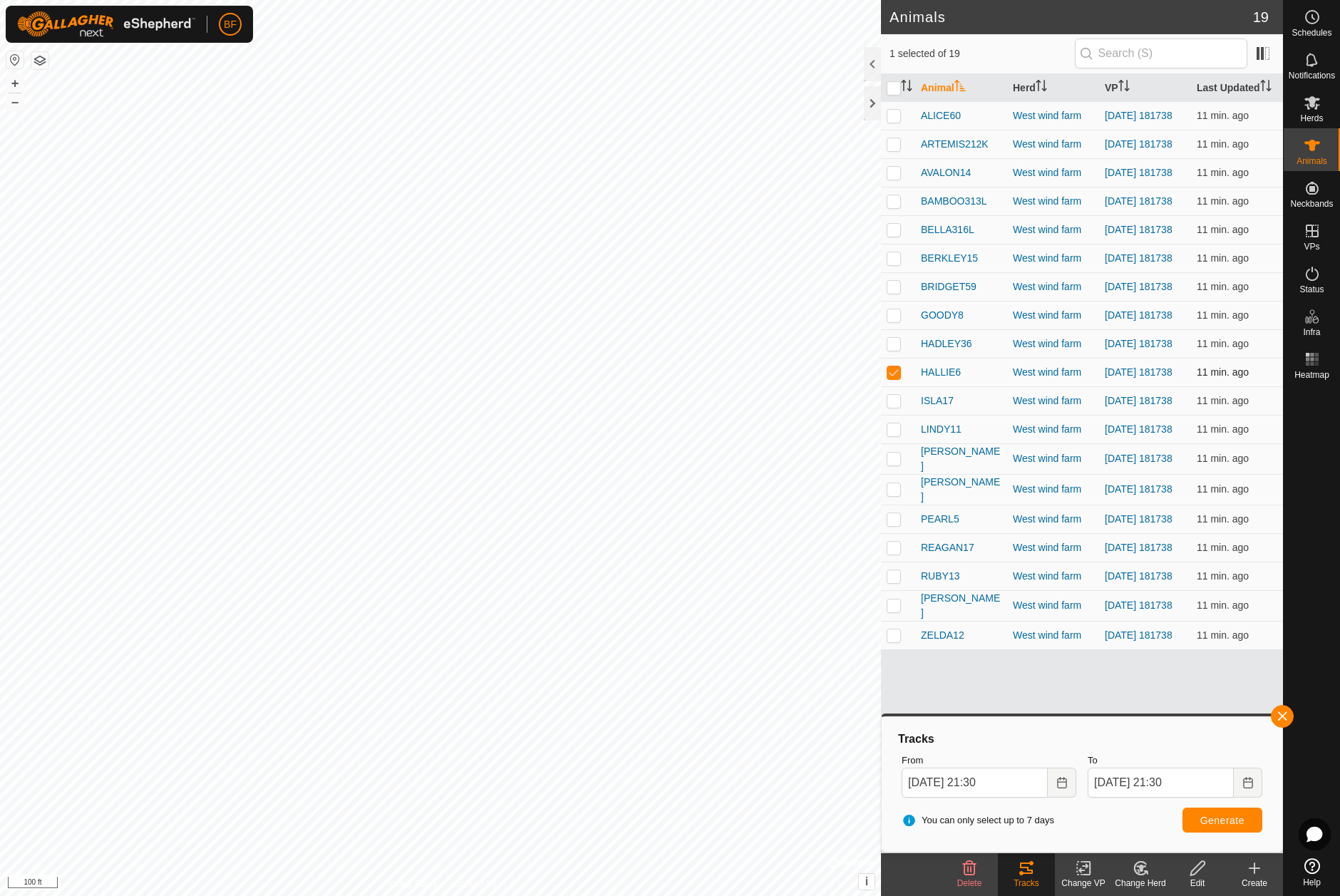
click at [895, 385] on td at bounding box center [898, 371] width 34 height 28
checkbox input "false"
drag, startPoint x: 897, startPoint y: 421, endPoint x: 1018, endPoint y: 466, distance: 129.1
click at [902, 415] on td at bounding box center [898, 400] width 34 height 28
click at [1284, 717] on button "button" at bounding box center [1282, 716] width 23 height 23
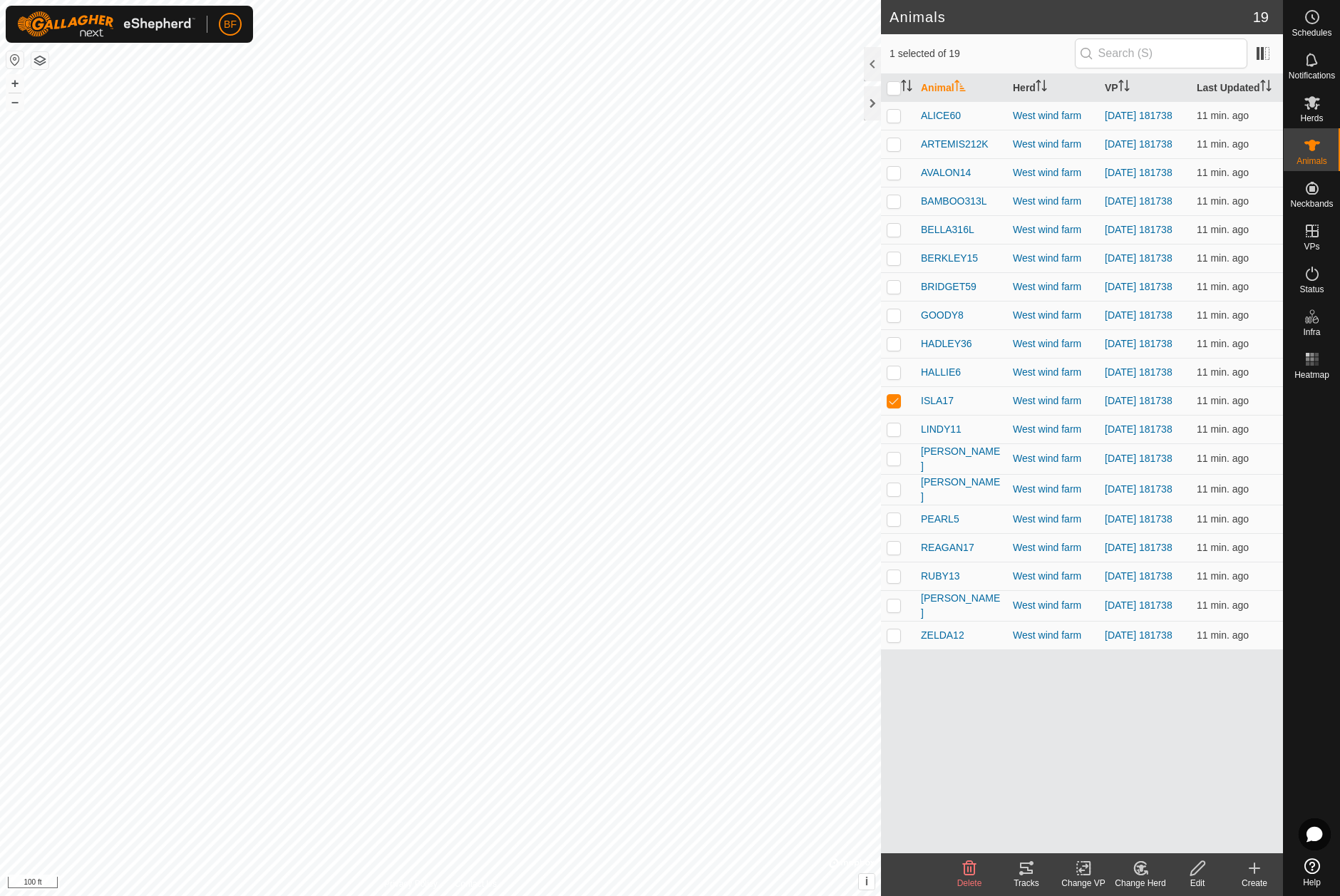
click at [1032, 874] on icon at bounding box center [1026, 868] width 17 height 17
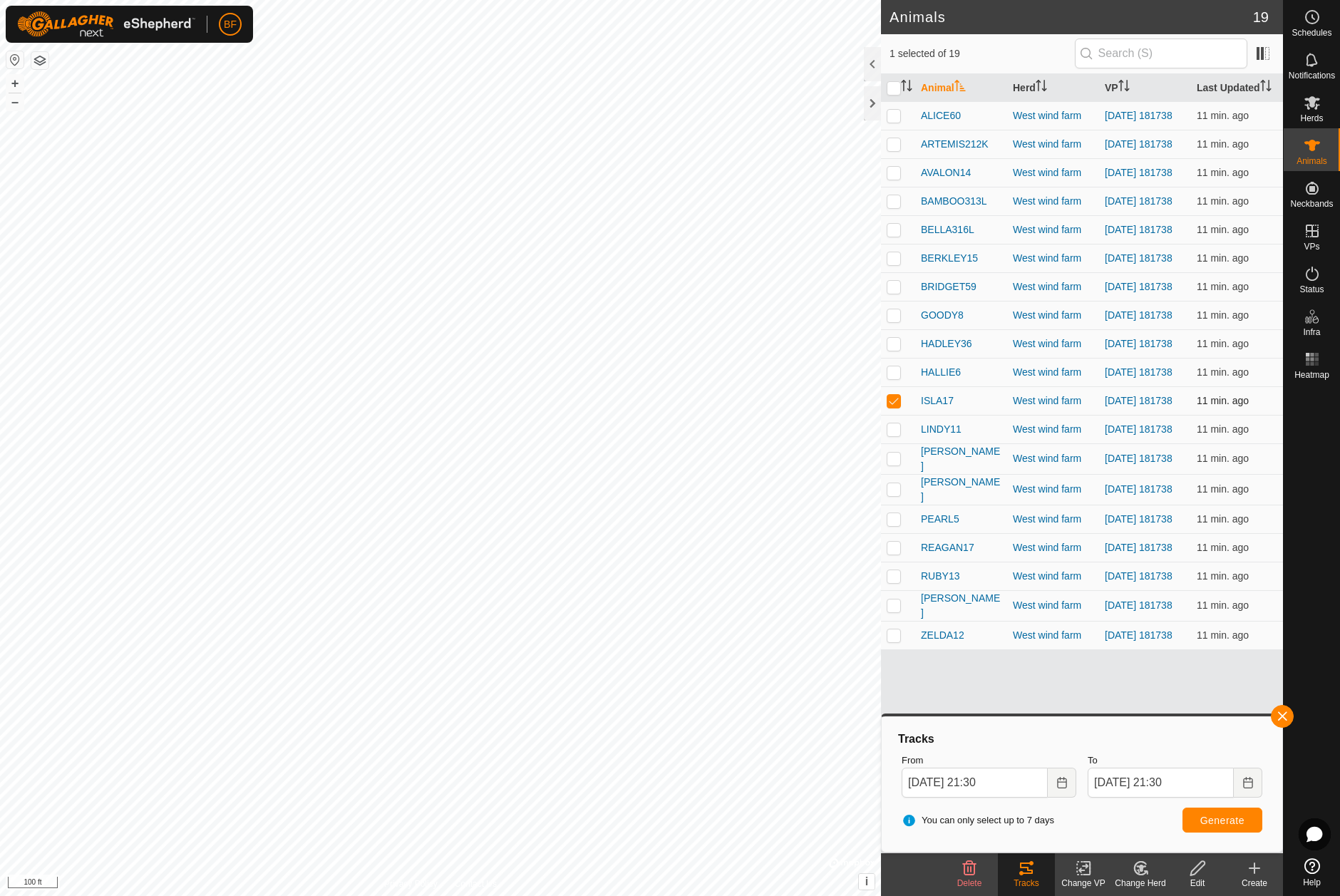
click at [894, 406] on p-checkbox at bounding box center [894, 400] width 15 height 11
checkbox input "false"
click at [896, 434] on p-checkbox at bounding box center [894, 429] width 15 height 11
click at [1284, 716] on button "button" at bounding box center [1282, 716] width 23 height 23
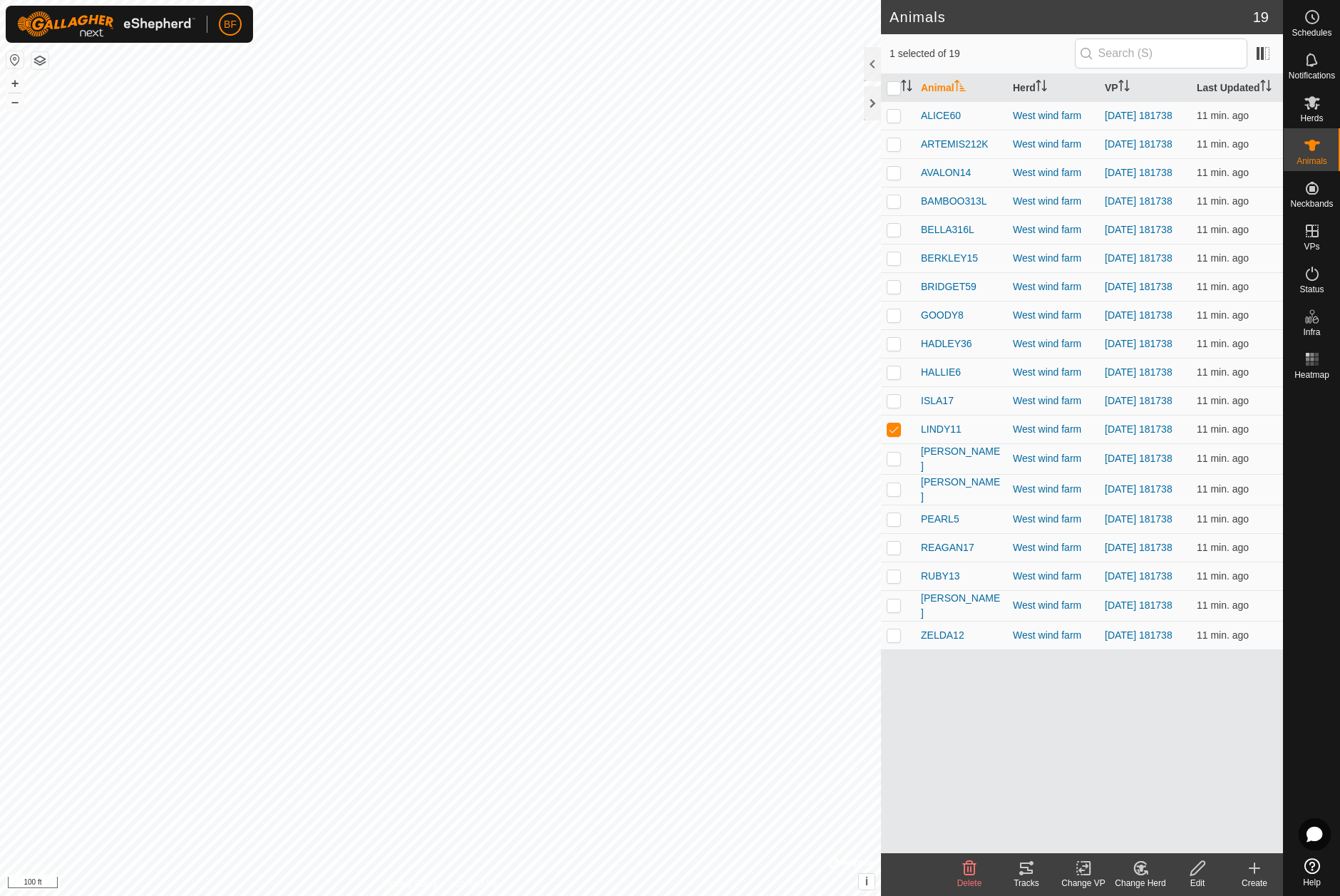
click at [1029, 877] on div "Tracks" at bounding box center [1026, 883] width 57 height 13
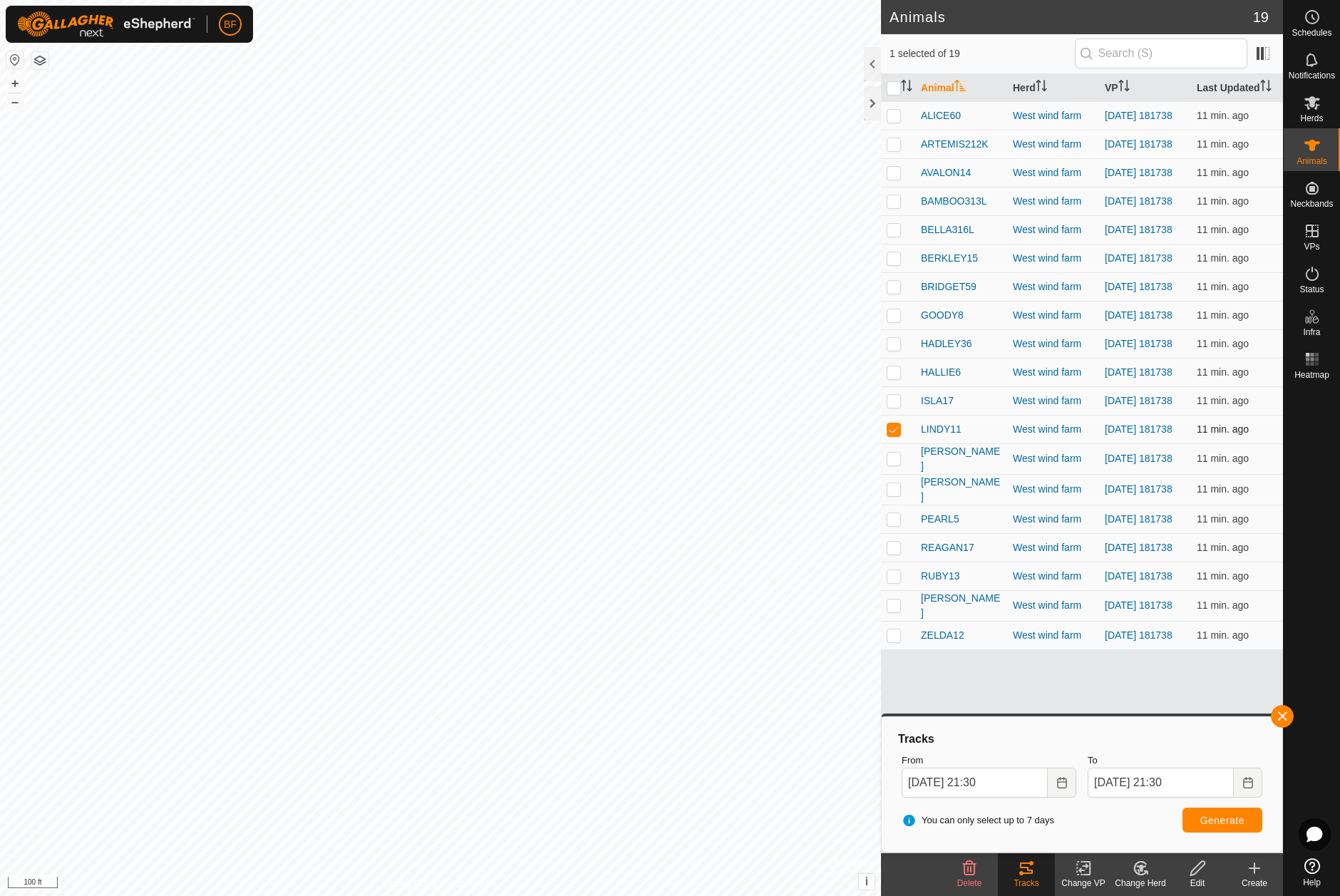
click at [897, 434] on p-checkbox at bounding box center [894, 429] width 15 height 11
checkbox input "false"
drag, startPoint x: 897, startPoint y: 482, endPoint x: 912, endPoint y: 484, distance: 15.1
click at [902, 474] on td at bounding box center [898, 458] width 34 height 31
drag, startPoint x: 1290, startPoint y: 713, endPoint x: 1244, endPoint y: 735, distance: 51.0
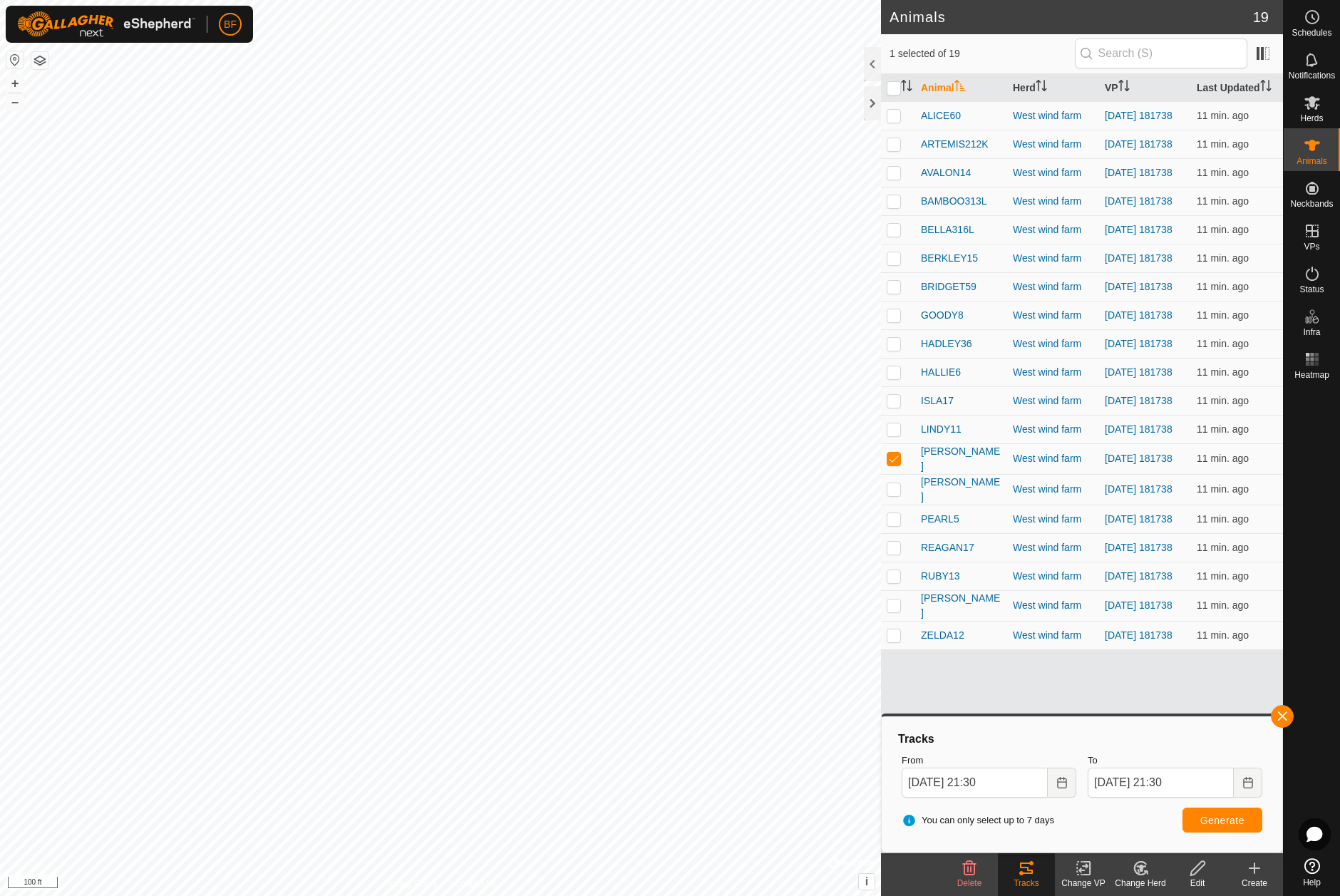
click at [1289, 714] on button "button" at bounding box center [1282, 716] width 23 height 23
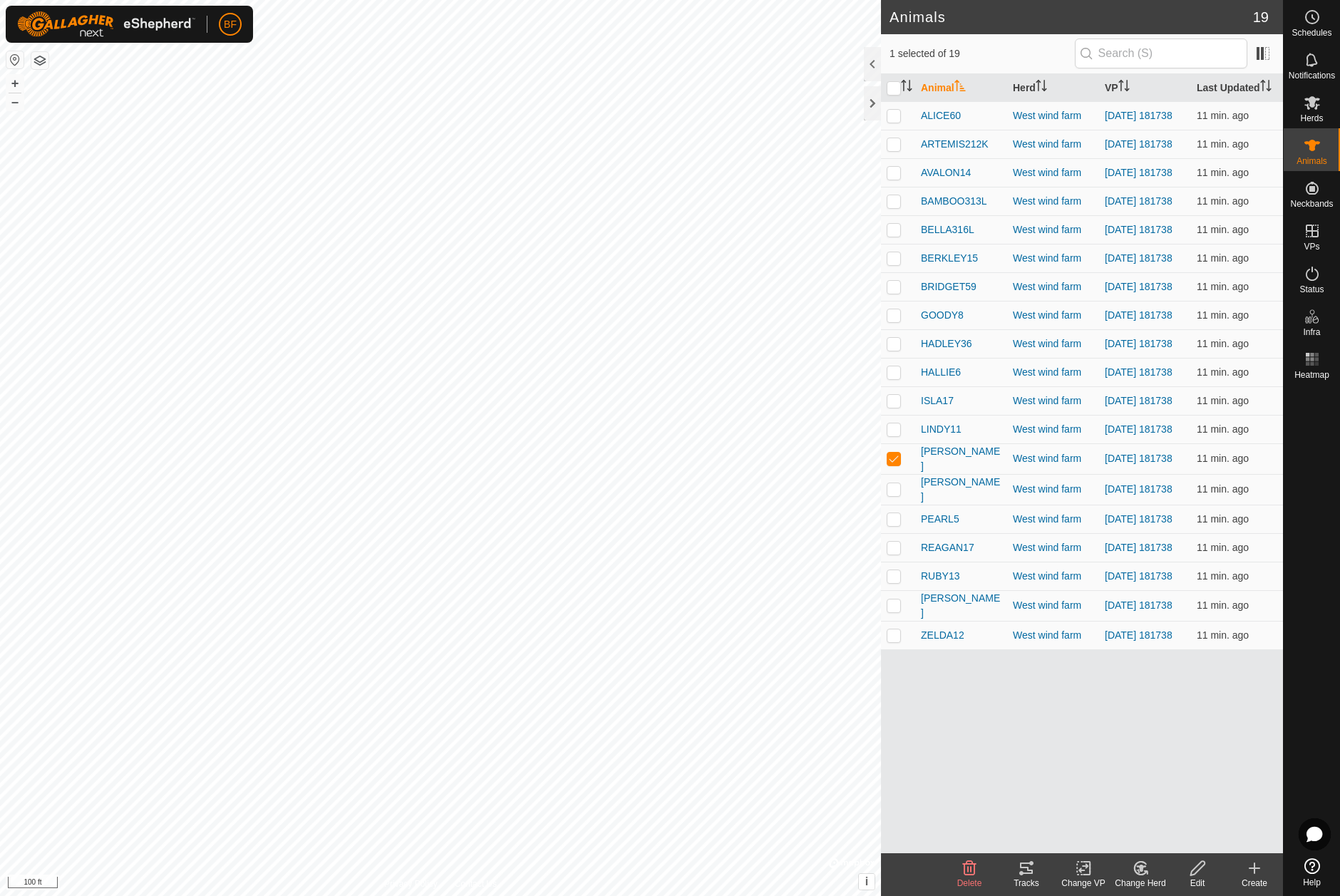
click at [1032, 872] on icon at bounding box center [1027, 868] width 13 height 11
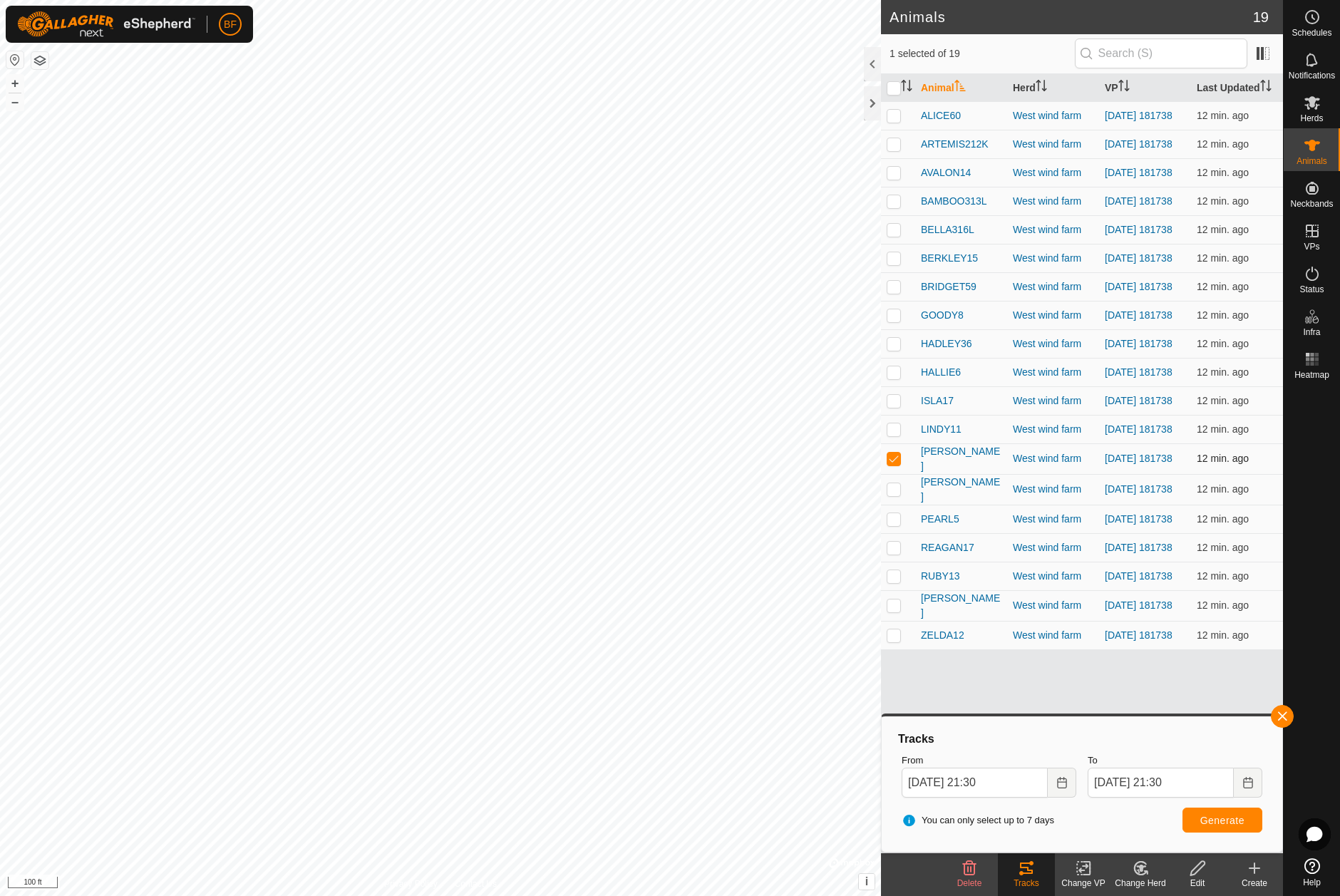
click at [893, 464] on p-checkbox at bounding box center [894, 458] width 15 height 11
checkbox input "false"
drag, startPoint x: 893, startPoint y: 514, endPoint x: 1013, endPoint y: 545, distance: 123.9
click at [897, 495] on p-checkbox at bounding box center [894, 489] width 15 height 11
drag, startPoint x: 1287, startPoint y: 712, endPoint x: 1272, endPoint y: 727, distance: 21.2
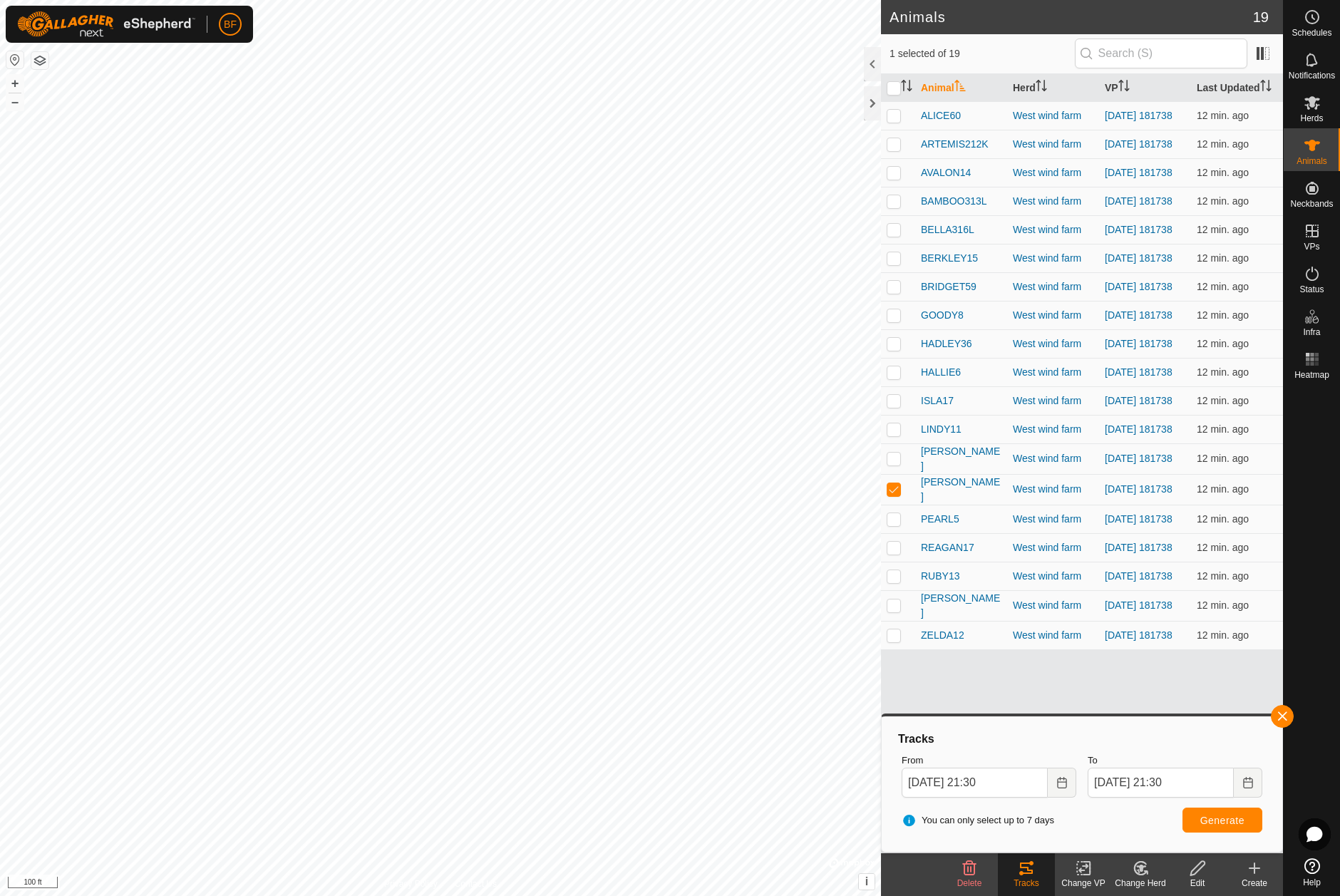
click at [1287, 712] on button "button" at bounding box center [1282, 716] width 23 height 23
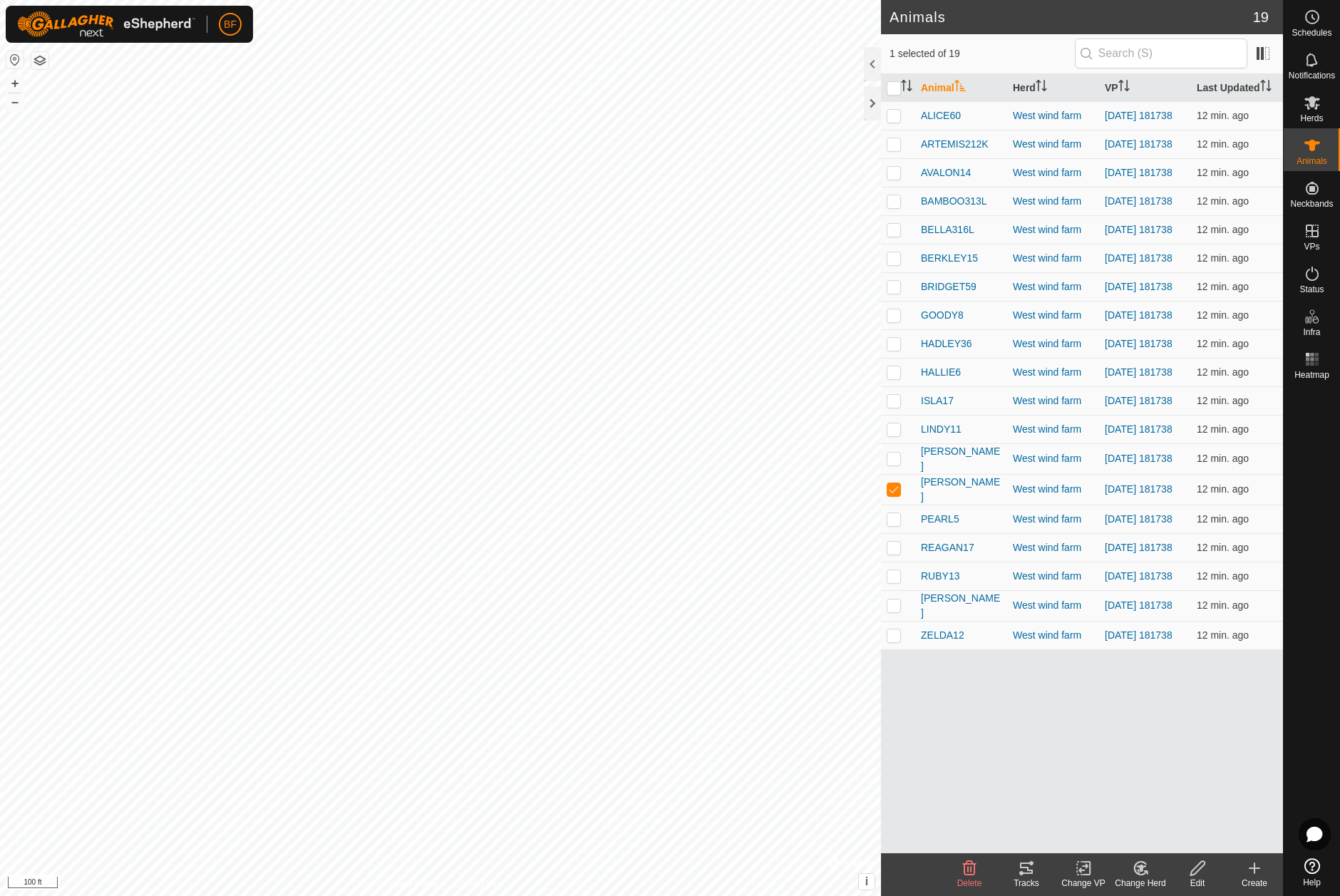
click at [1032, 869] on icon at bounding box center [1026, 868] width 17 height 17
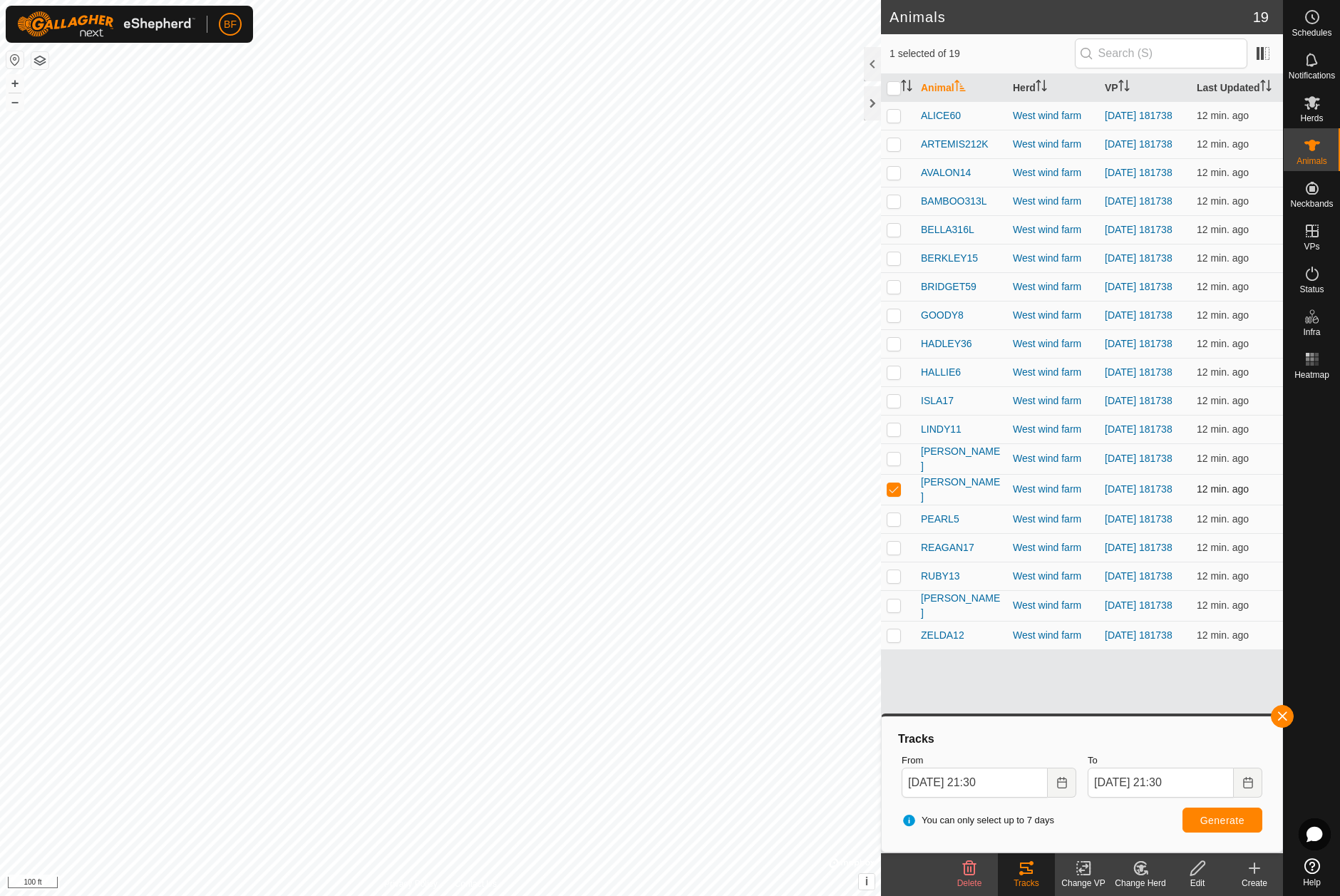
drag, startPoint x: 897, startPoint y: 518, endPoint x: 894, endPoint y: 529, distance: 11.4
click at [897, 495] on p-checkbox at bounding box center [894, 489] width 15 height 11
checkbox input "false"
drag, startPoint x: 896, startPoint y: 543, endPoint x: 936, endPoint y: 551, distance: 40.8
click at [897, 525] on p-checkbox at bounding box center [894, 519] width 15 height 11
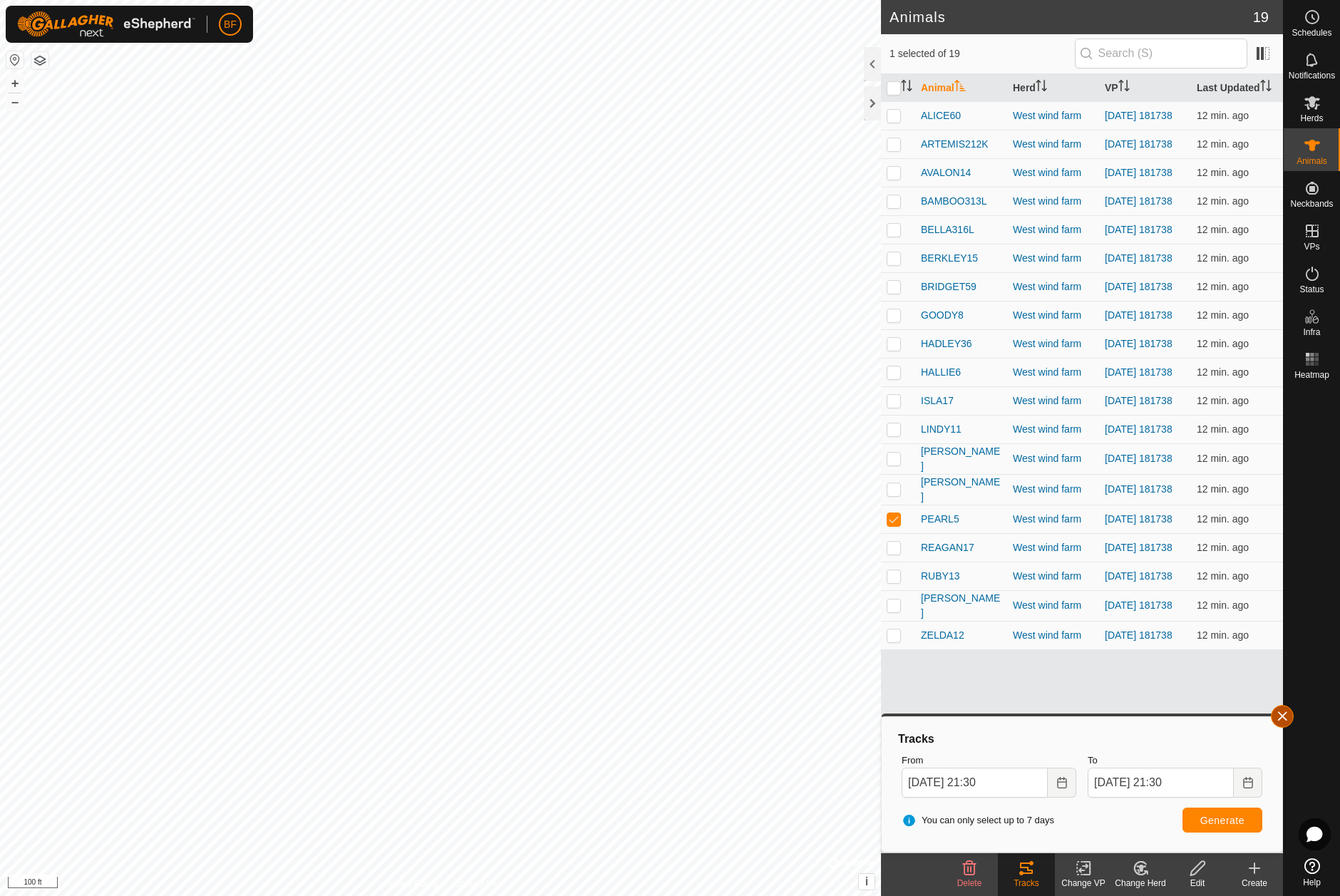
click at [1288, 716] on button "button" at bounding box center [1282, 716] width 23 height 23
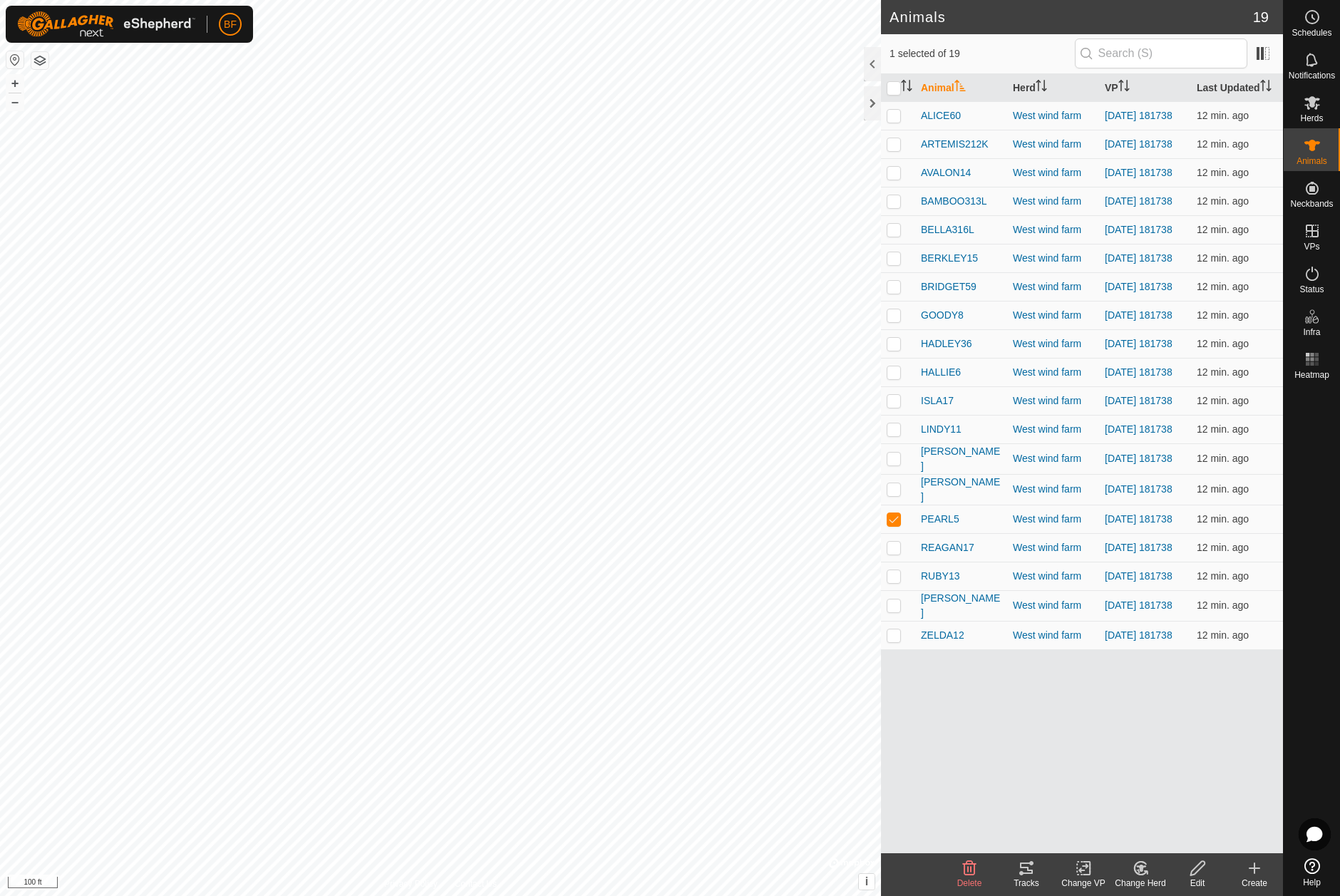
click at [1024, 872] on icon at bounding box center [1026, 868] width 17 height 17
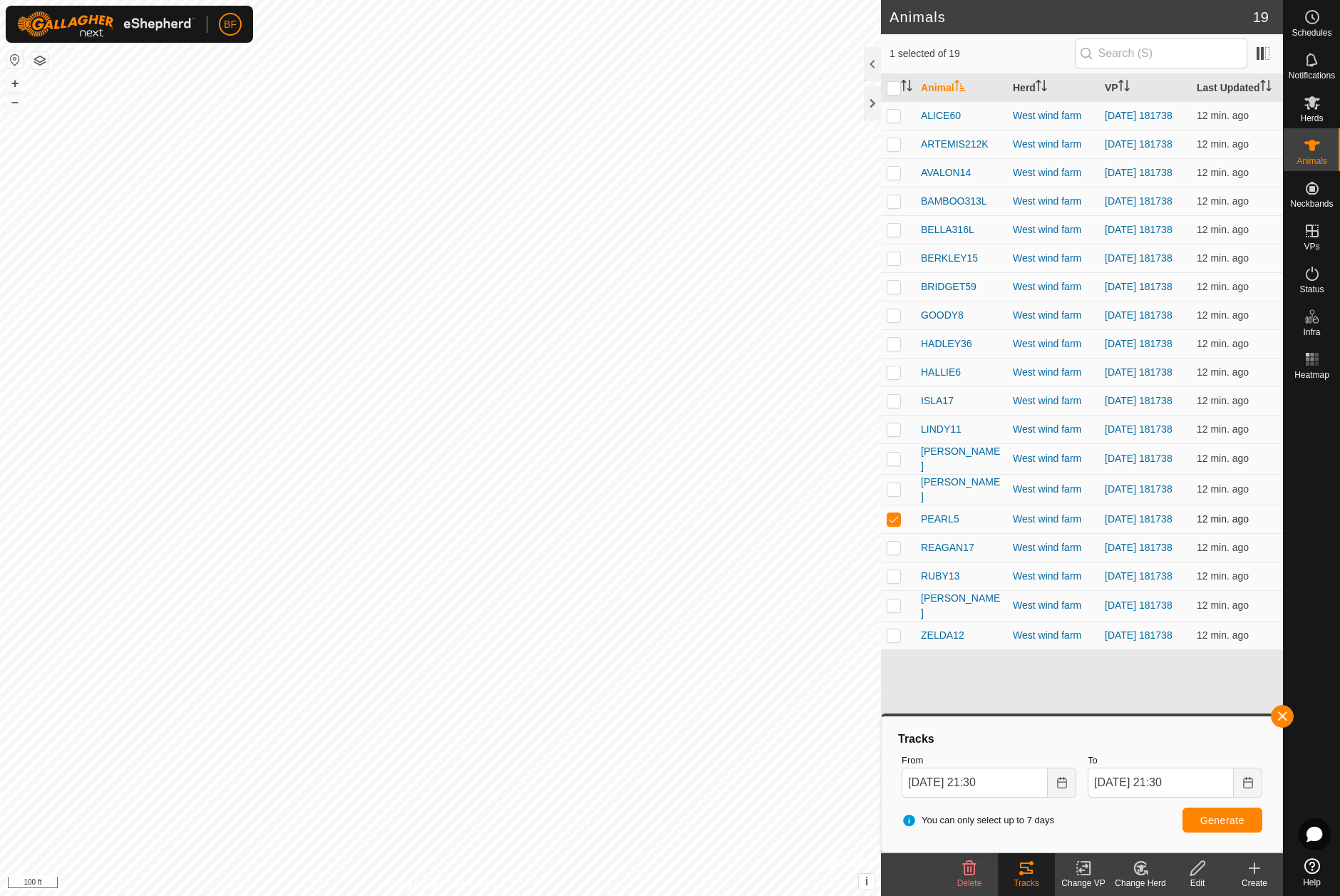
drag, startPoint x: 897, startPoint y: 538, endPoint x: 894, endPoint y: 552, distance: 14.3
click at [896, 533] on td at bounding box center [898, 518] width 34 height 28
checkbox input "false"
drag, startPoint x: 894, startPoint y: 573, endPoint x: 1021, endPoint y: 602, distance: 130.3
click at [906, 562] on td at bounding box center [898, 547] width 34 height 28
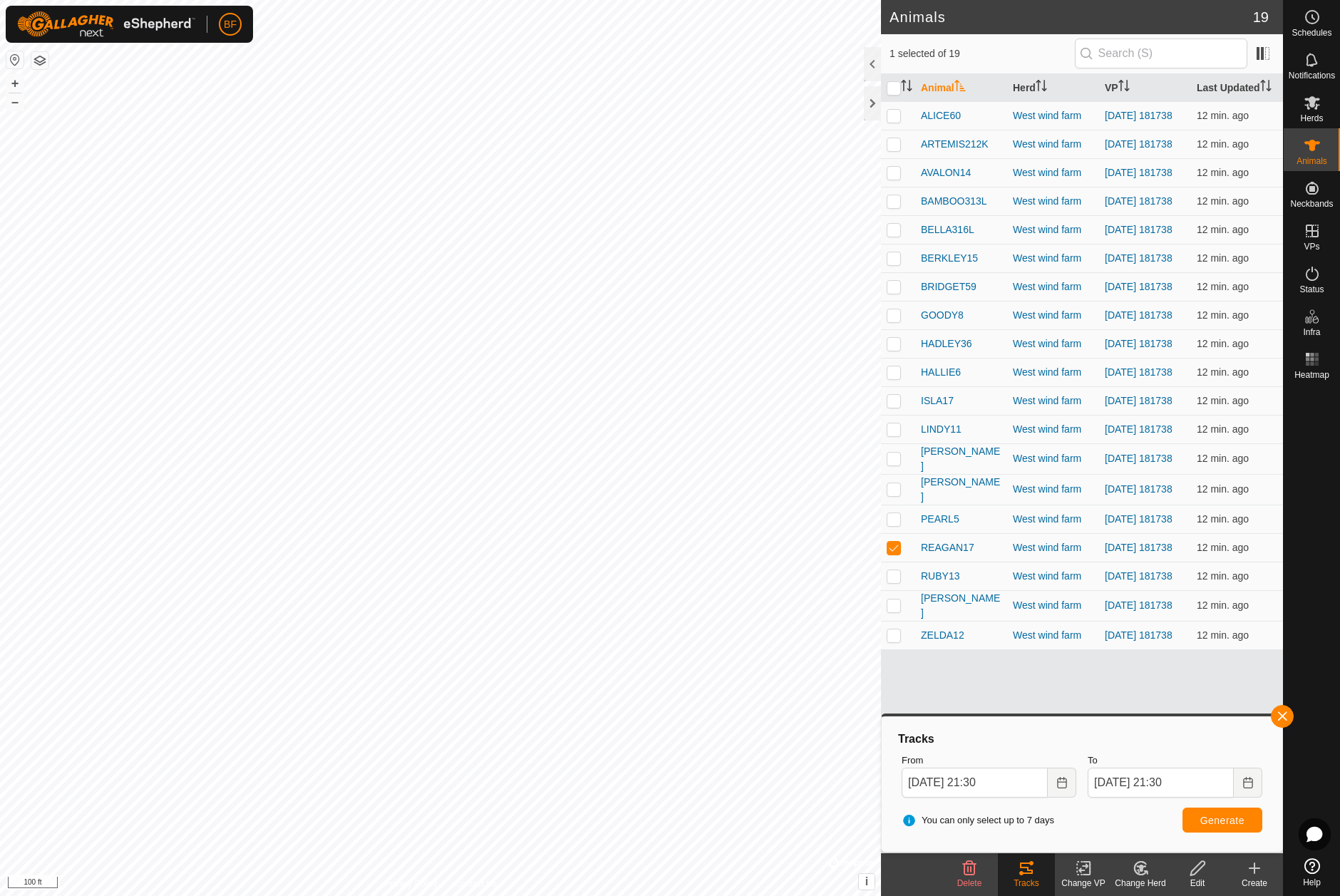
click at [1284, 713] on button "button" at bounding box center [1282, 716] width 23 height 23
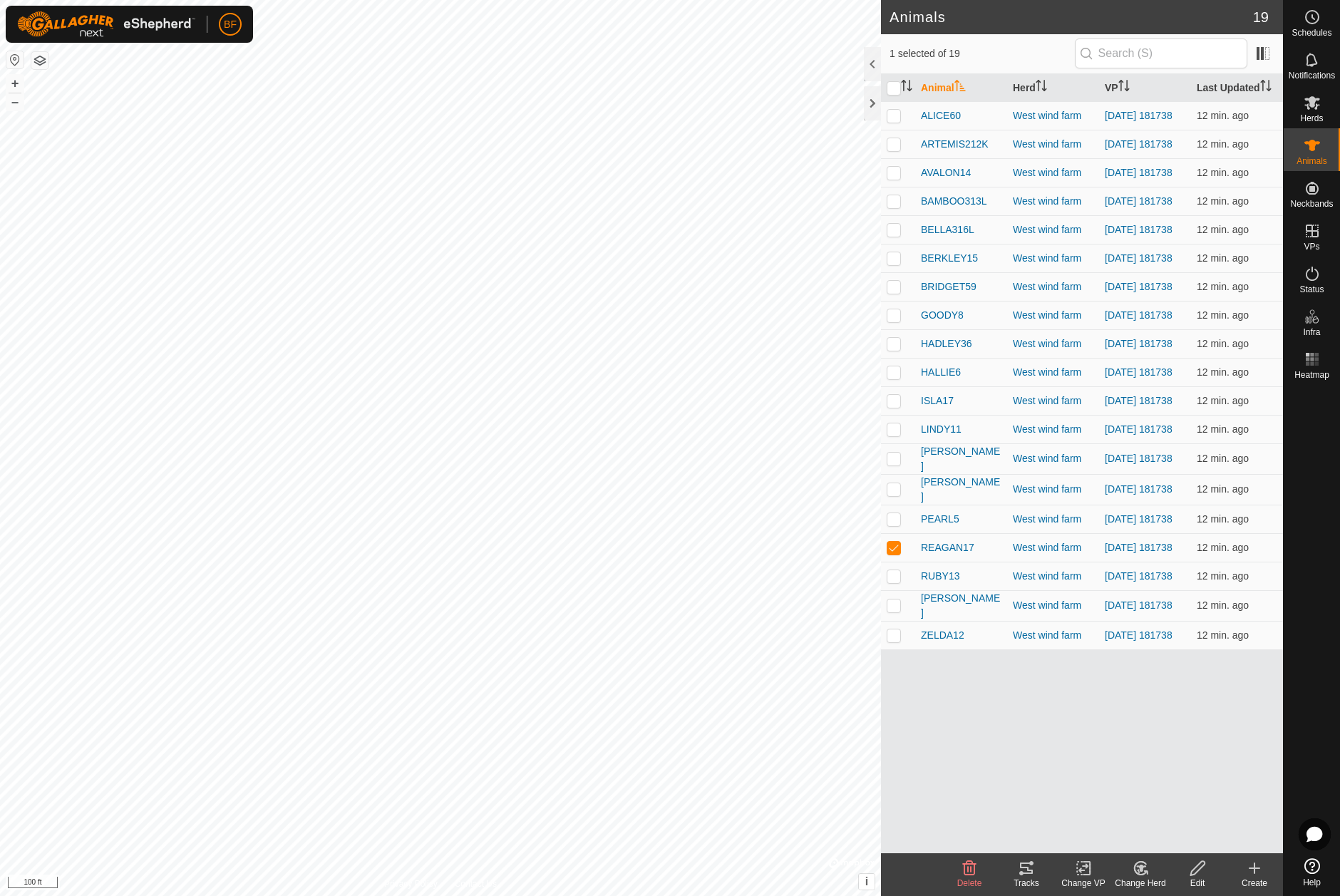
click at [1027, 875] on icon at bounding box center [1026, 868] width 17 height 17
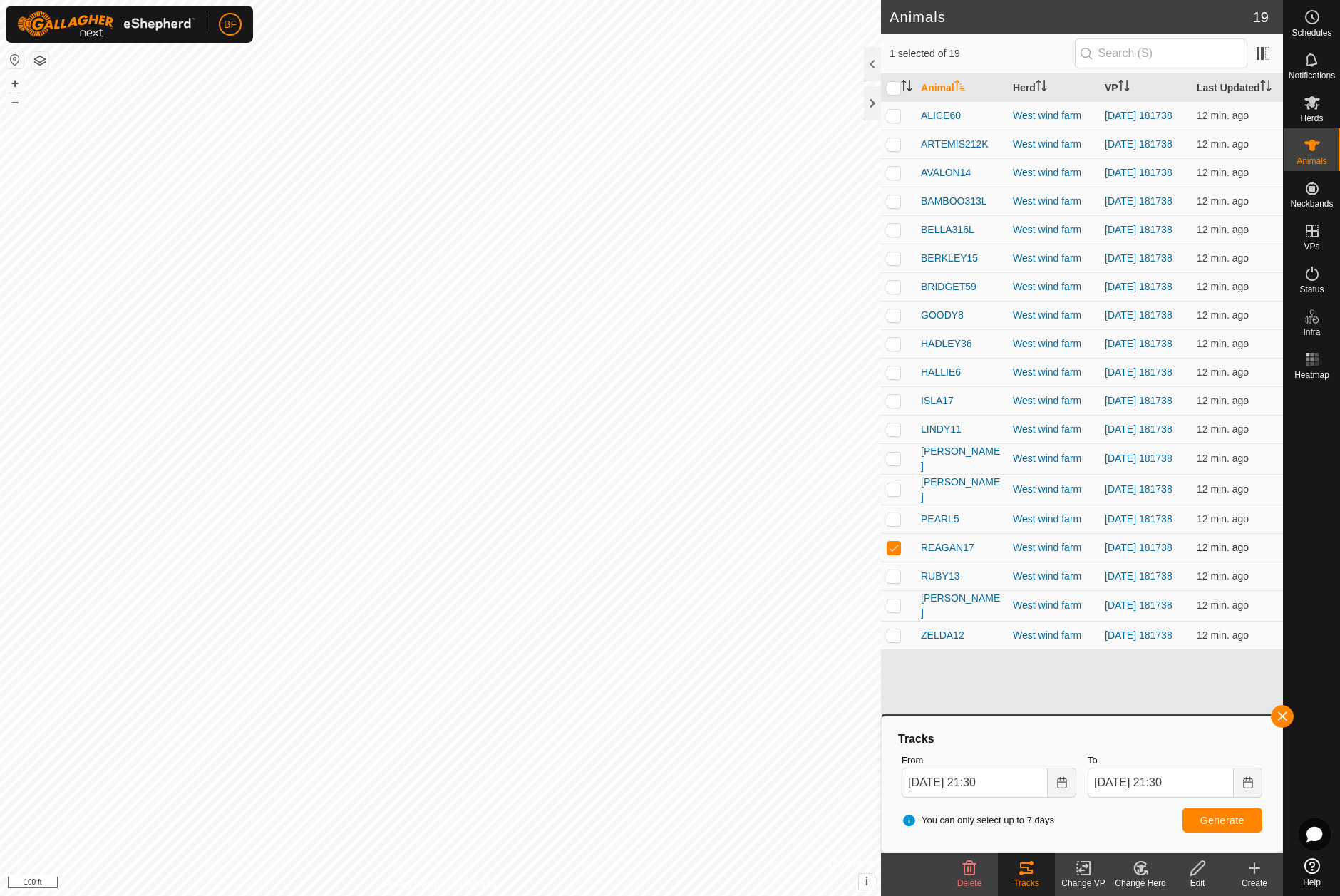
drag, startPoint x: 900, startPoint y: 576, endPoint x: 894, endPoint y: 583, distance: 9.2
click at [898, 553] on p-checkbox at bounding box center [894, 547] width 15 height 11
checkbox input "false"
drag, startPoint x: 894, startPoint y: 602, endPoint x: 949, endPoint y: 619, distance: 57.6
click at [906, 590] on td at bounding box center [898, 575] width 34 height 28
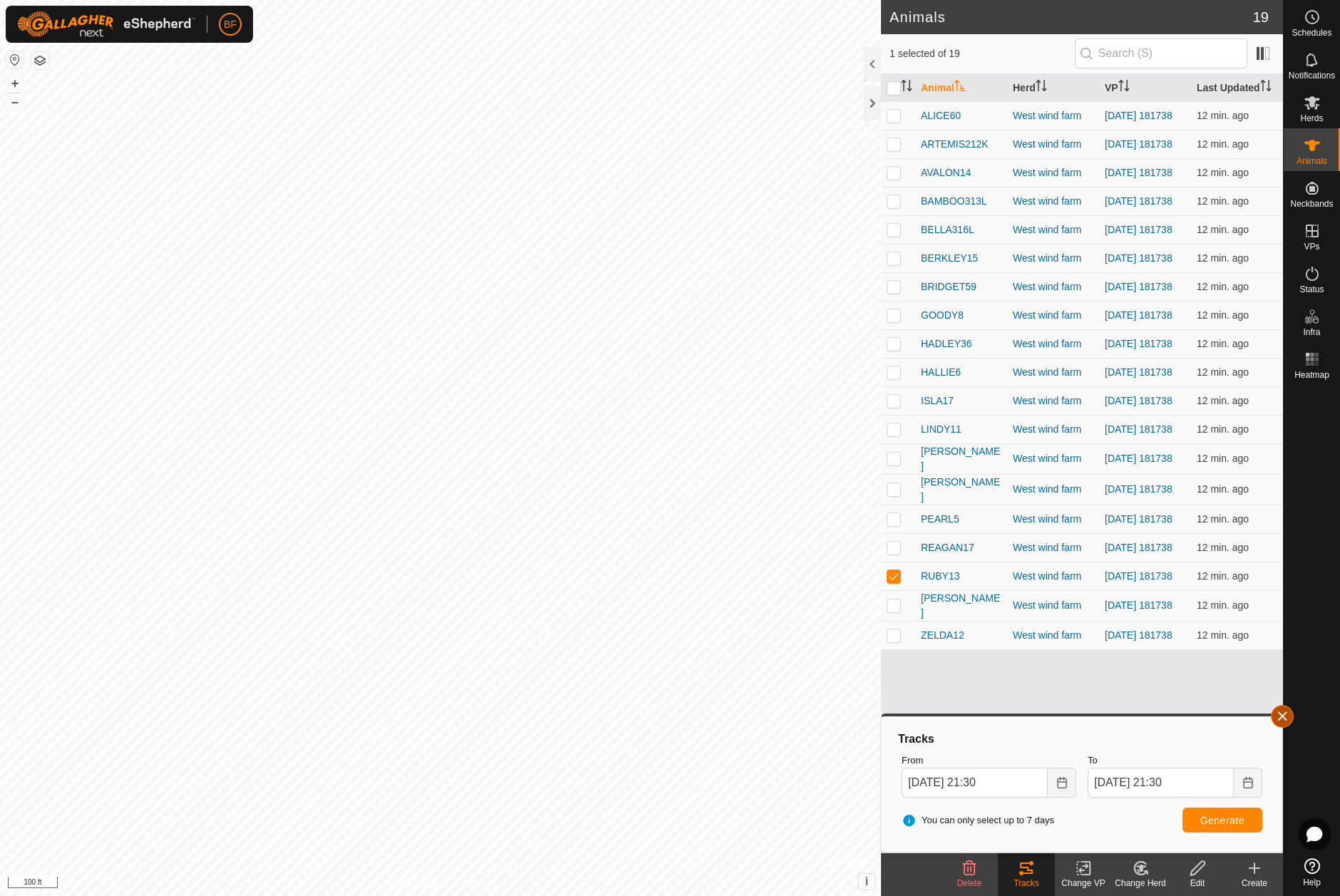
click at [1280, 712] on button "button" at bounding box center [1282, 716] width 23 height 23
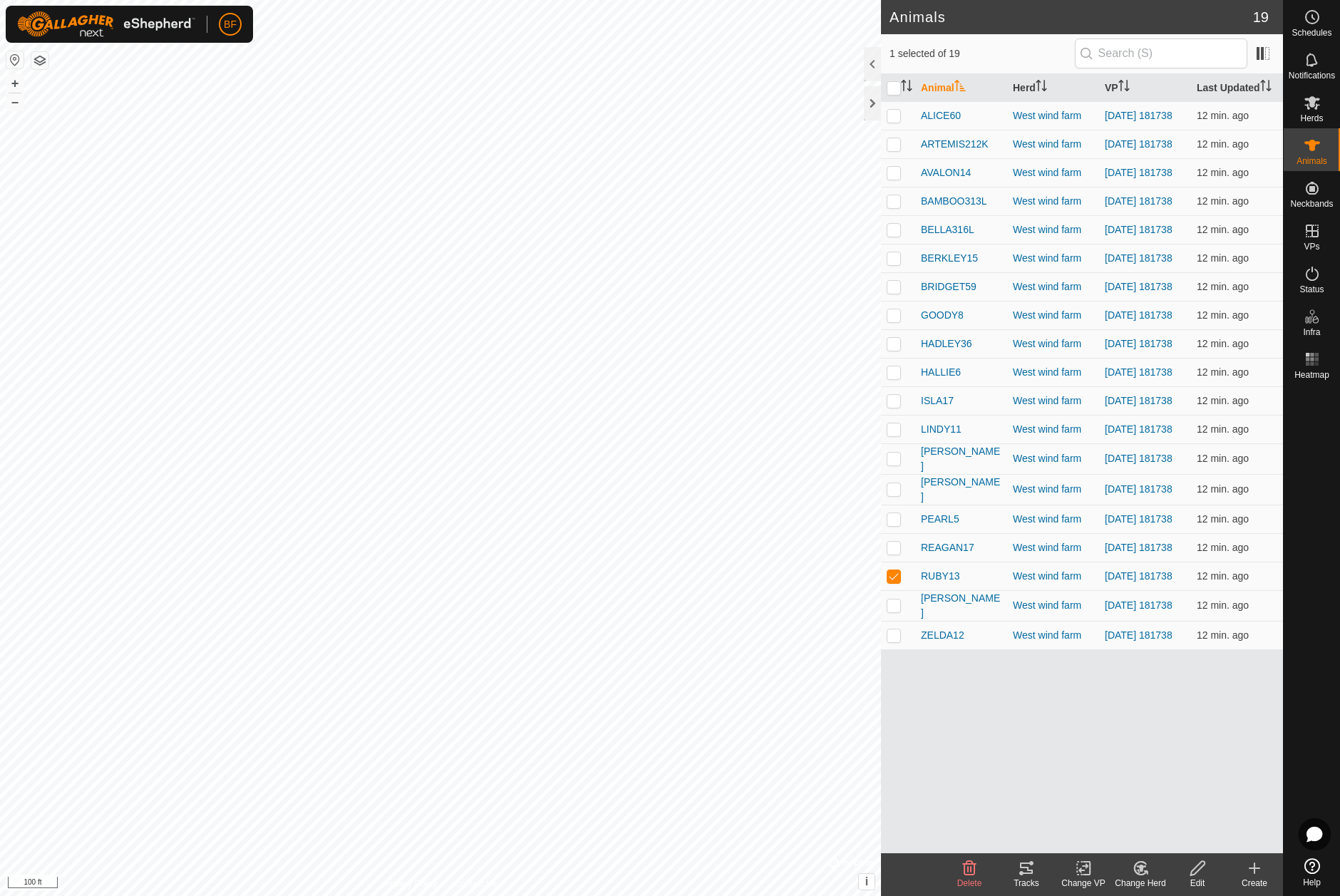
click at [1032, 872] on icon at bounding box center [1027, 868] width 13 height 11
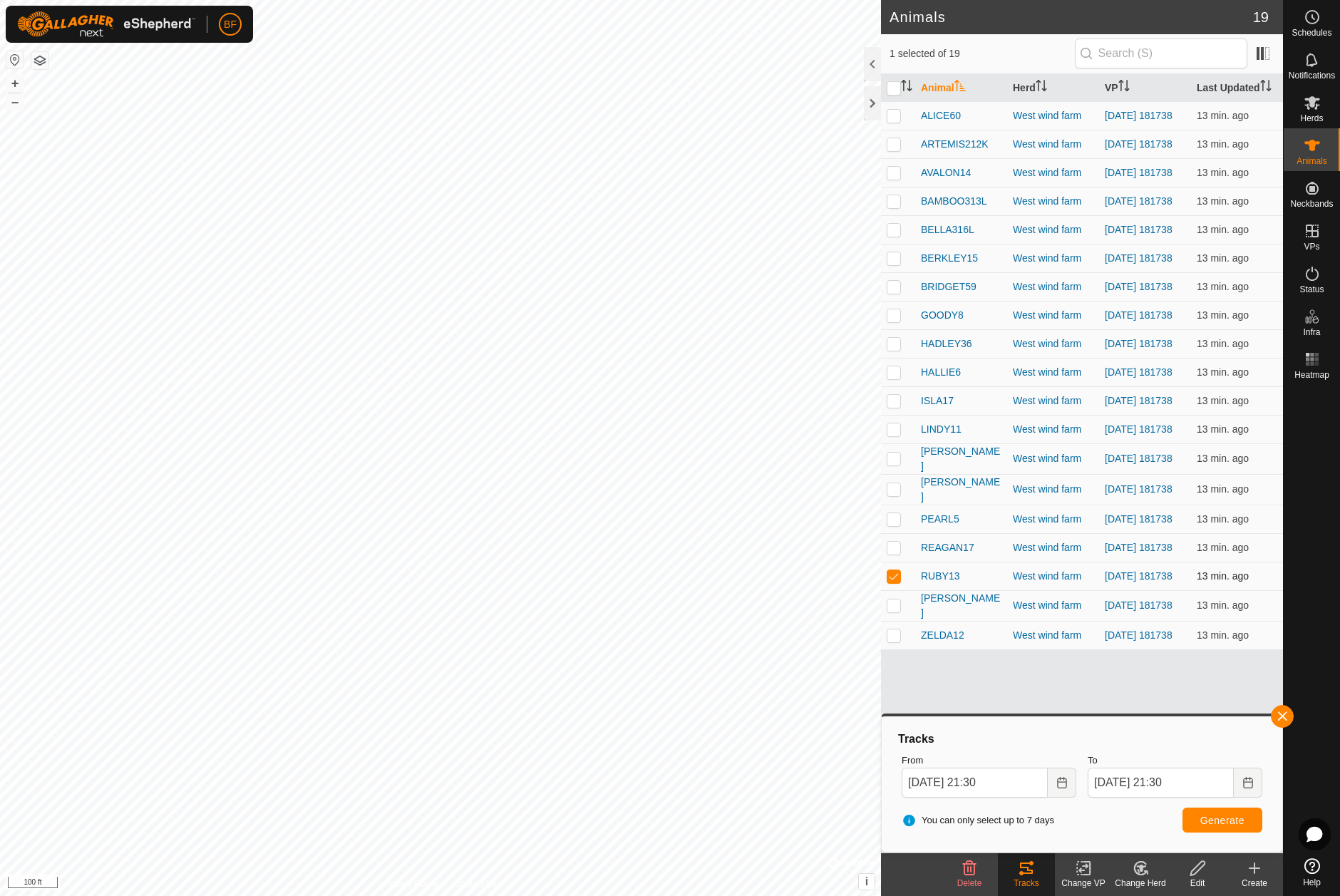
drag, startPoint x: 895, startPoint y: 602, endPoint x: 896, endPoint y: 620, distance: 18.0
click at [895, 582] on p-checkbox at bounding box center [894, 576] width 15 height 11
checkbox input "false"
drag, startPoint x: 892, startPoint y: 638, endPoint x: 975, endPoint y: 653, distance: 84.3
click at [901, 620] on td at bounding box center [898, 605] width 34 height 31
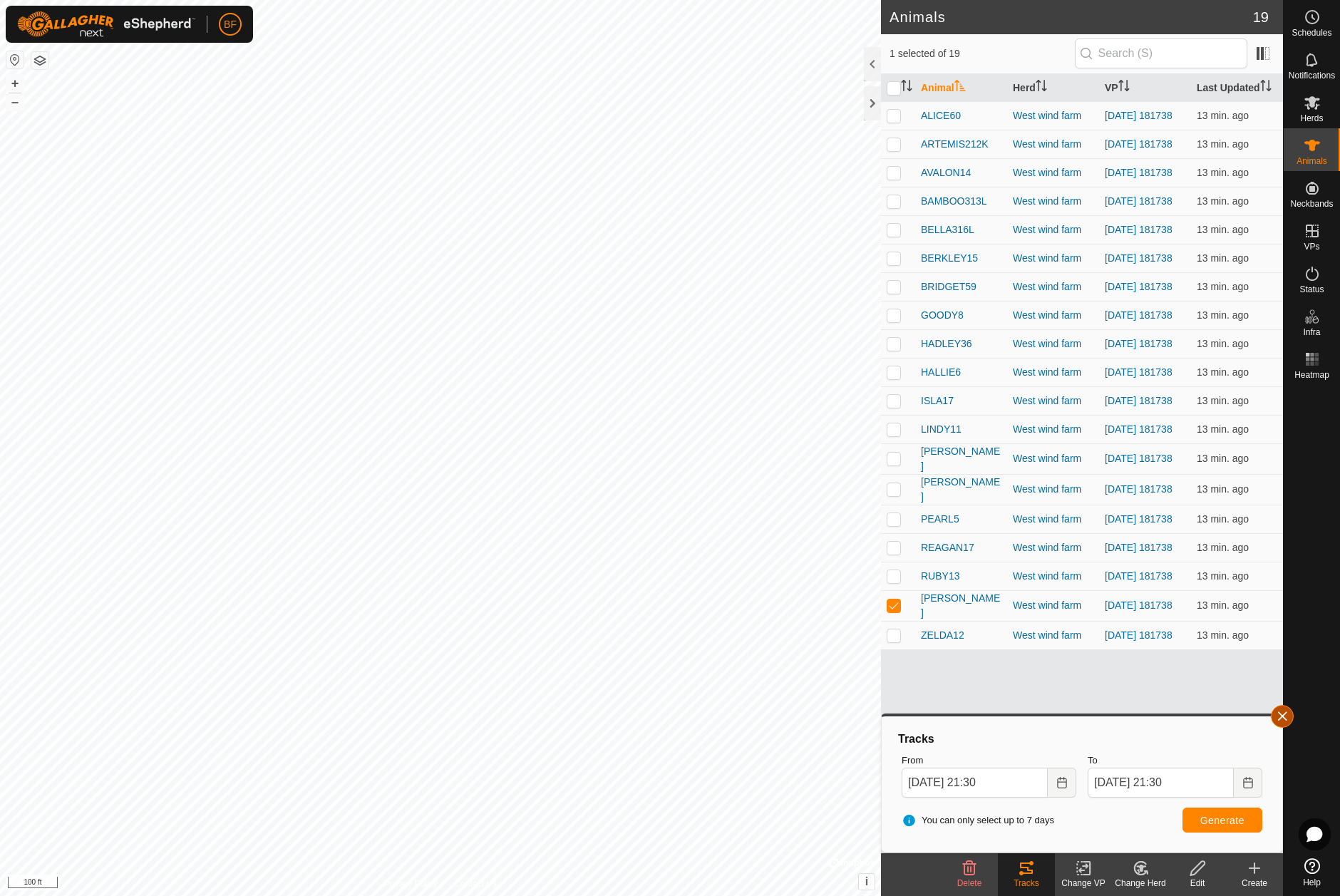
click at [1282, 715] on button "button" at bounding box center [1282, 716] width 23 height 23
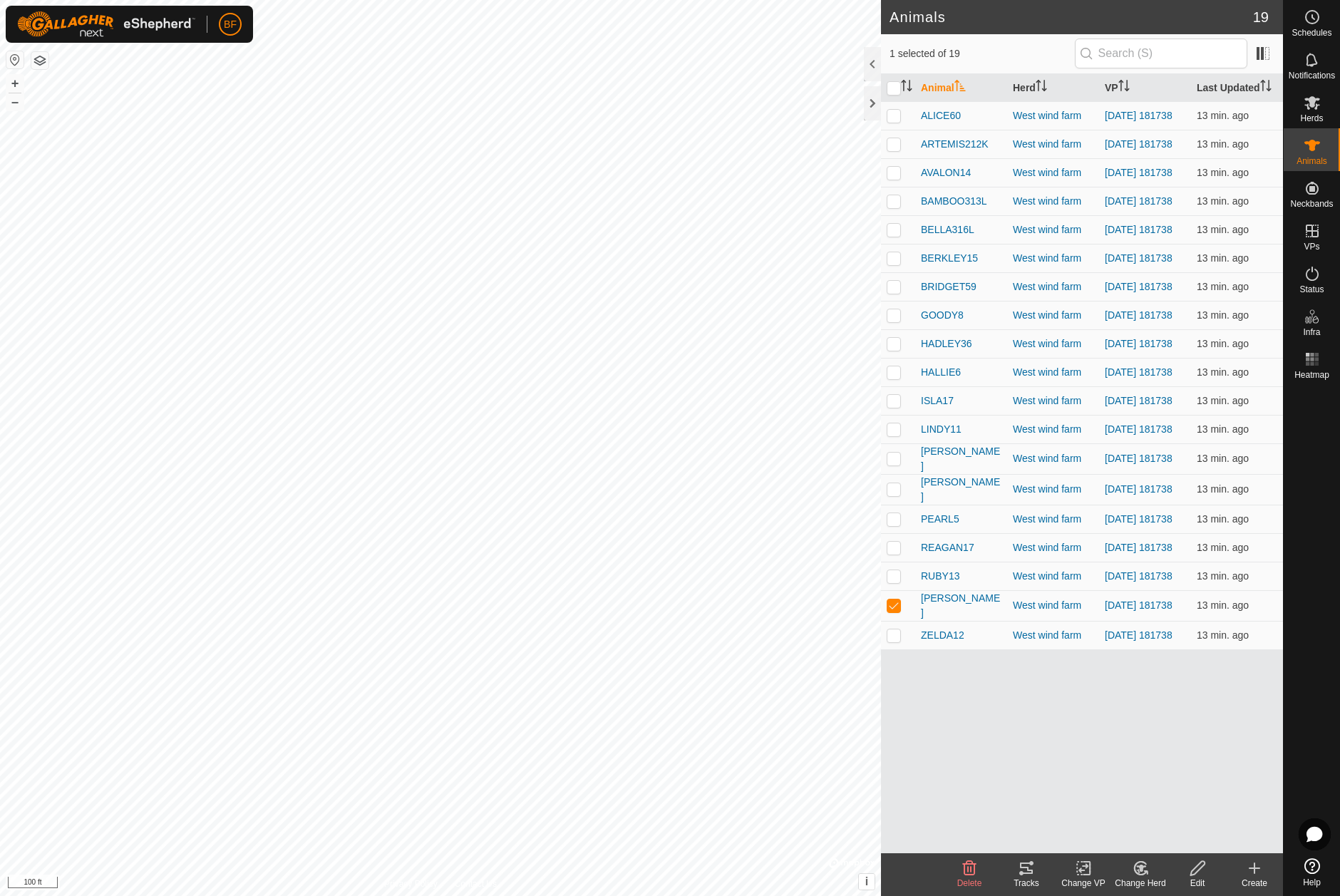
click at [1031, 865] on icon at bounding box center [1026, 868] width 17 height 17
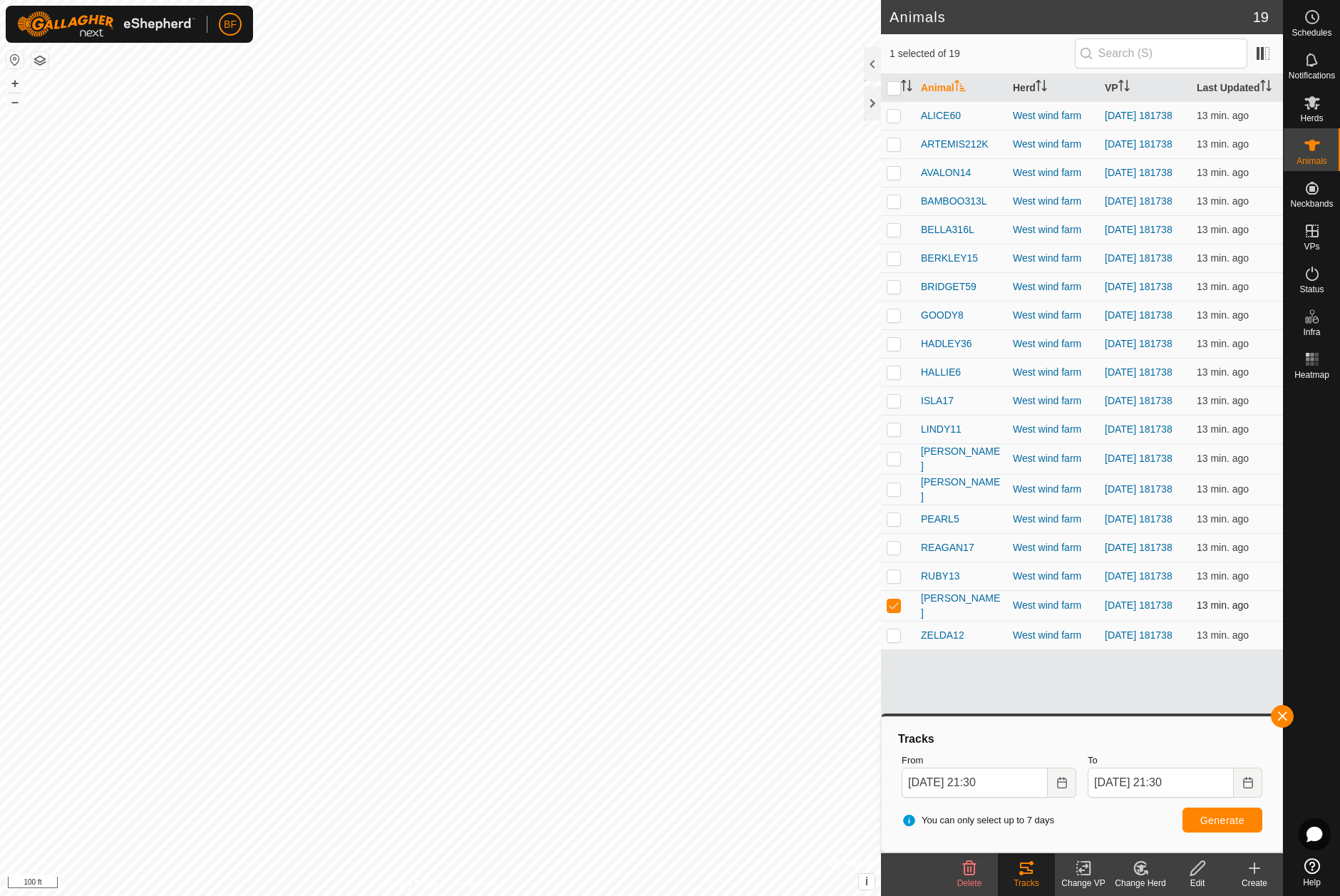
drag, startPoint x: 894, startPoint y: 633, endPoint x: 893, endPoint y: 642, distance: 9.1
click at [894, 611] on p-checkbox at bounding box center [894, 605] width 15 height 11
checkbox input "false"
drag, startPoint x: 893, startPoint y: 665, endPoint x: 999, endPoint y: 680, distance: 107.1
click at [918, 649] on tr "ZELDA12 West wind farm [DATE] 181738 13 min. ago" at bounding box center [1081, 634] width 402 height 28
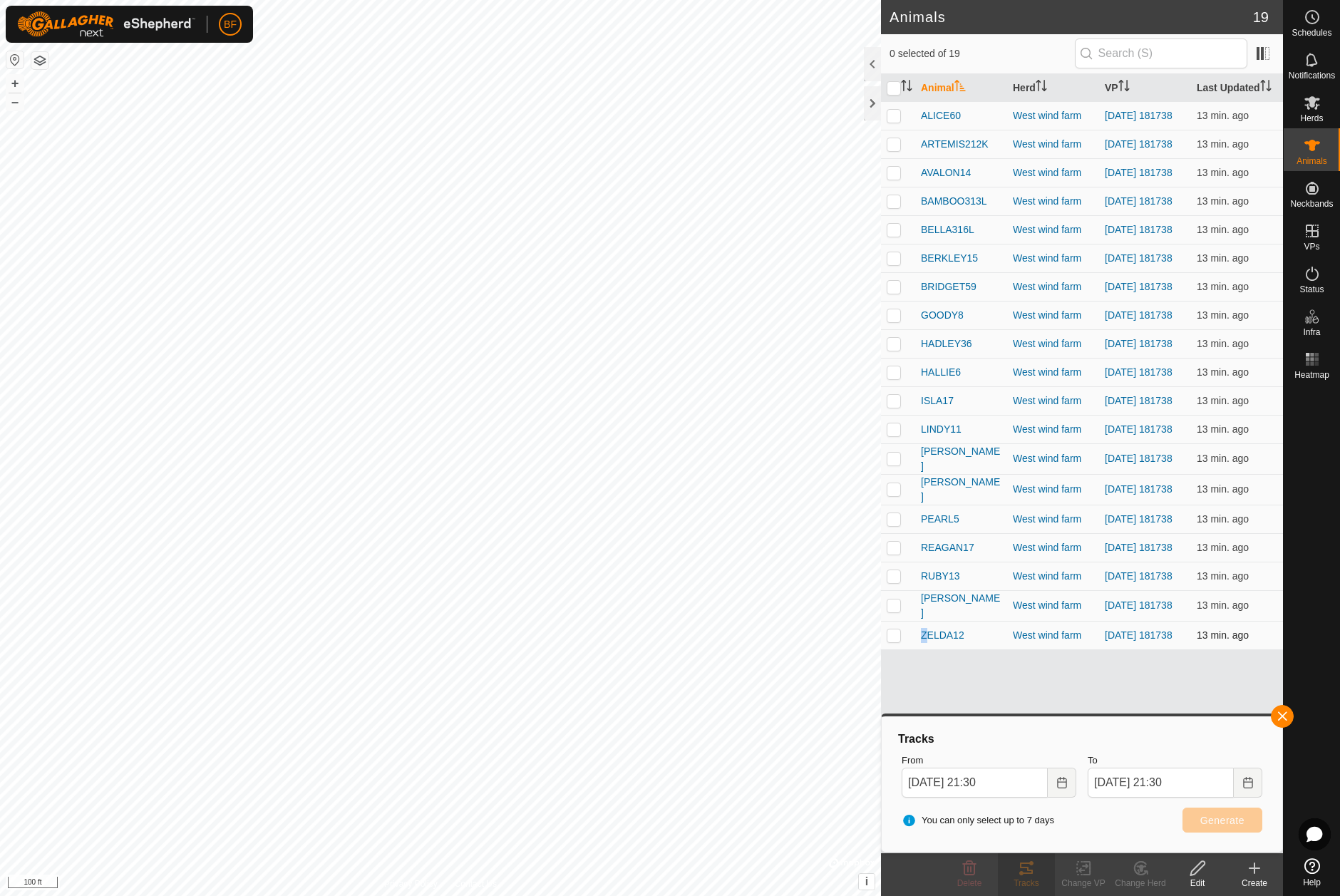
click at [890, 641] on p-checkbox at bounding box center [894, 635] width 15 height 11
checkbox input "true"
click at [1279, 711] on button "button" at bounding box center [1282, 716] width 23 height 23
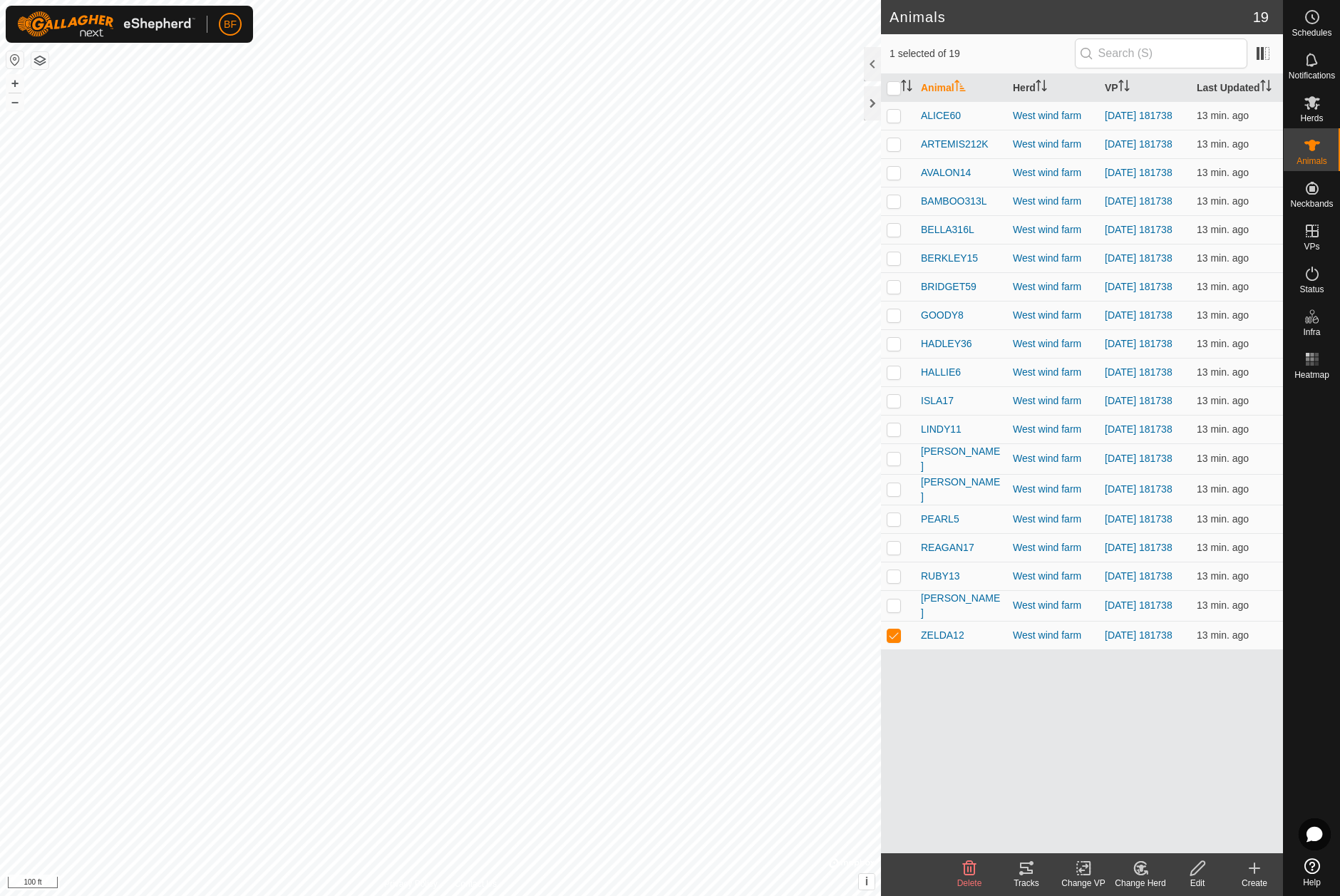
click at [1032, 866] on icon at bounding box center [1026, 868] width 17 height 17
